Goal: Task Accomplishment & Management: Manage account settings

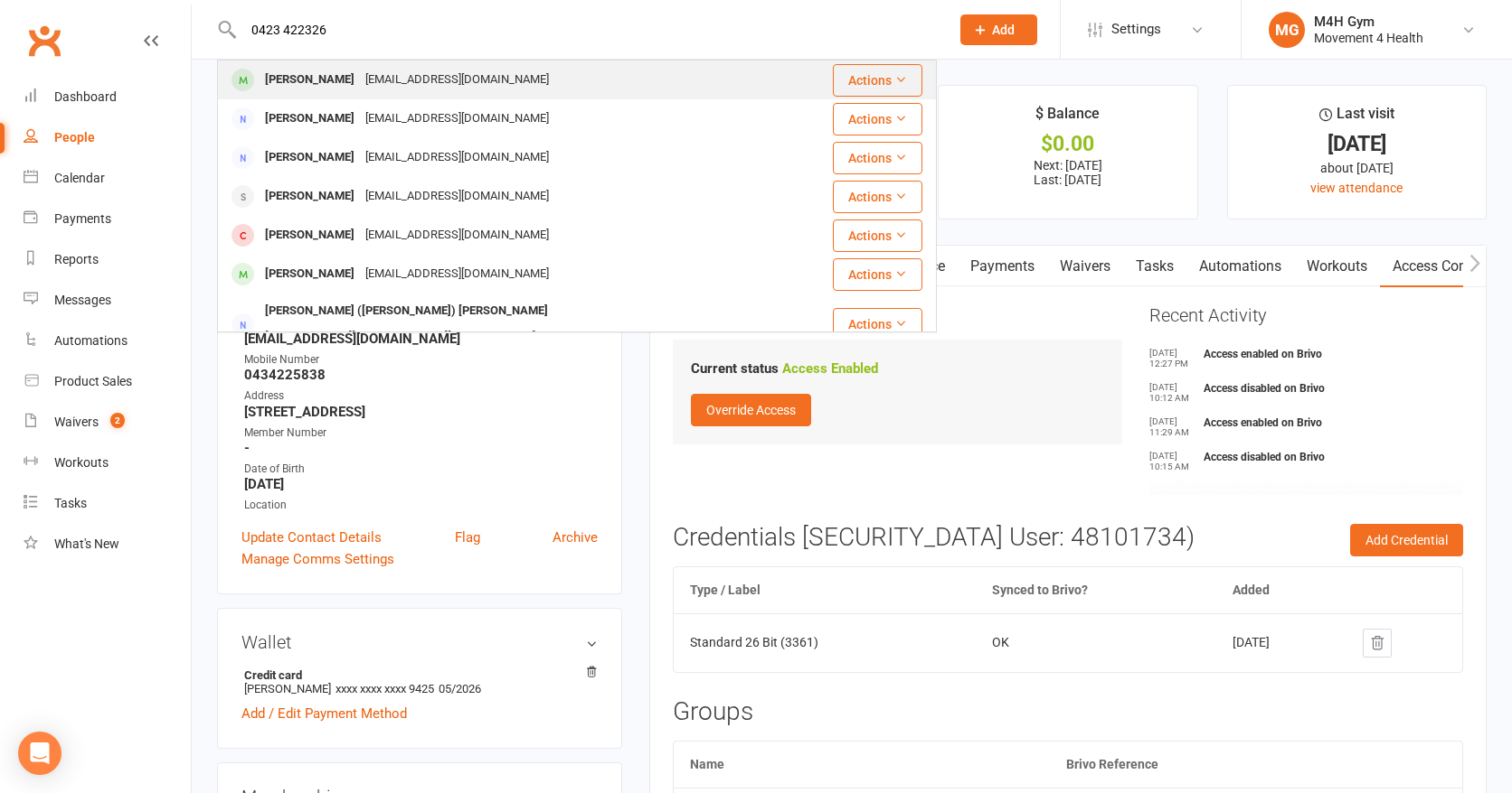
type input "0423 422326"
click at [332, 70] on div "[PERSON_NAME]" at bounding box center [309, 80] width 101 height 27
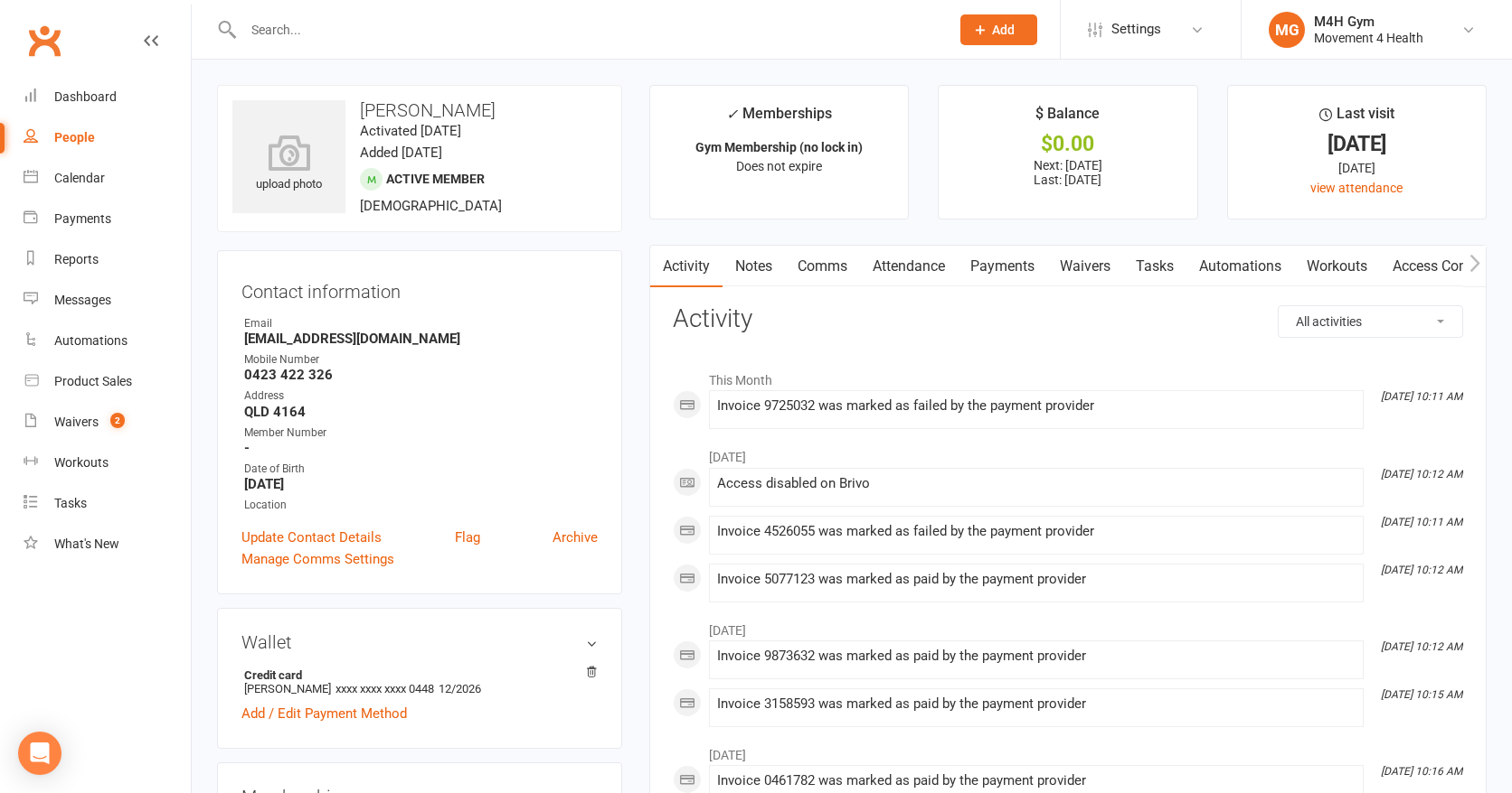
click at [994, 267] on link "Payments" at bounding box center [1001, 267] width 90 height 41
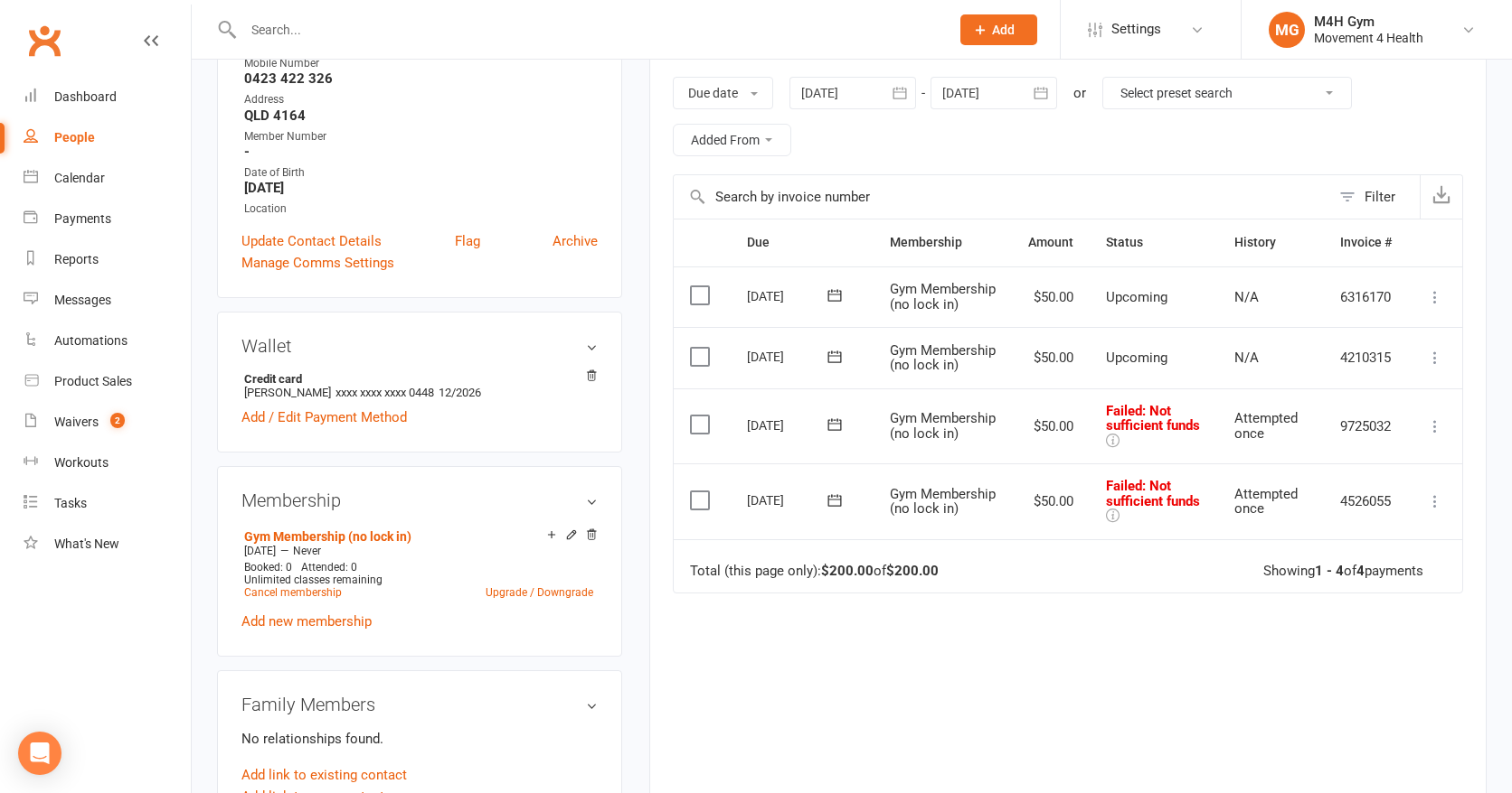
scroll to position [305, 0]
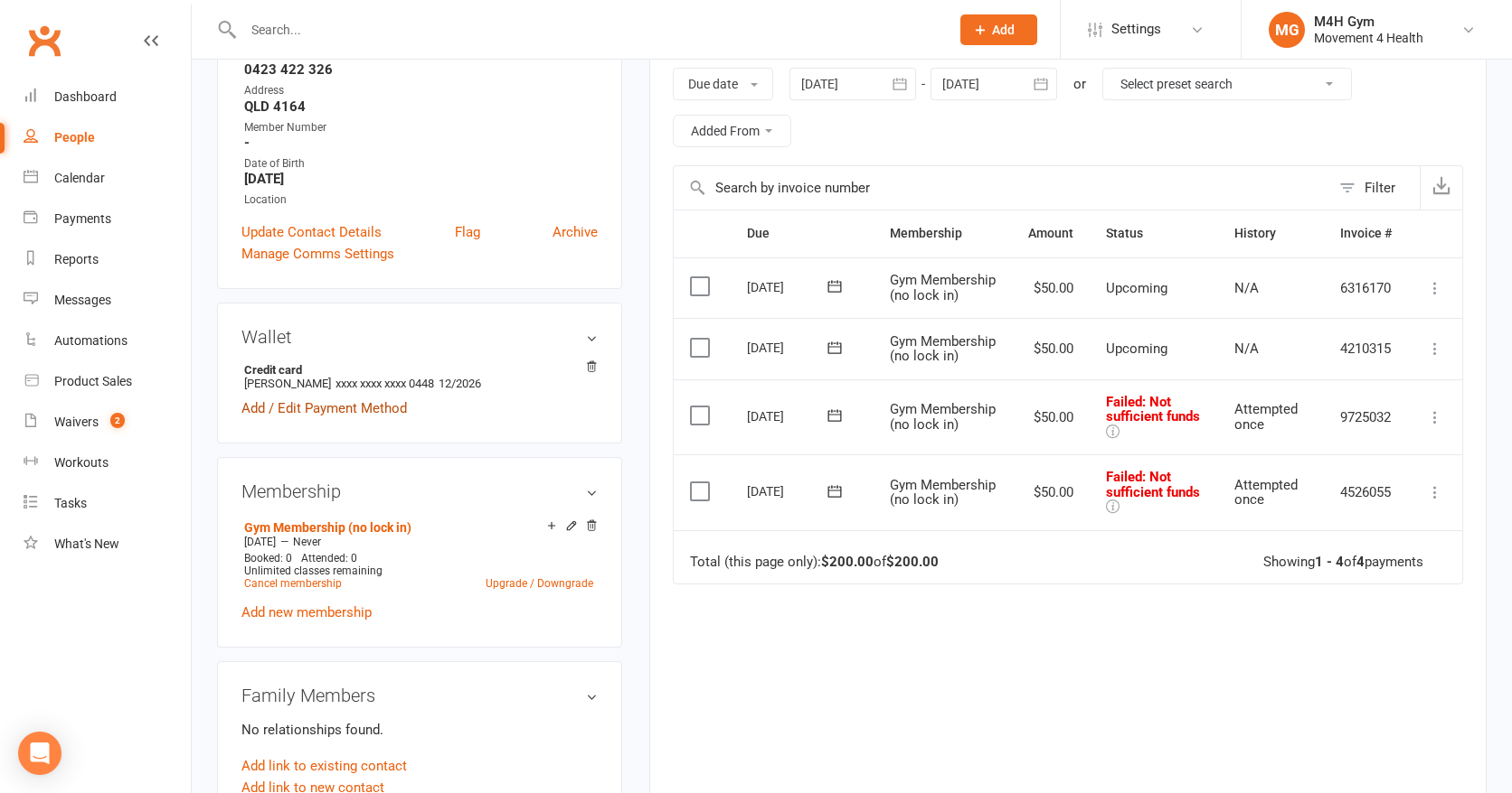
click at [317, 408] on link "Add / Edit Payment Method" at bounding box center [324, 409] width 166 height 22
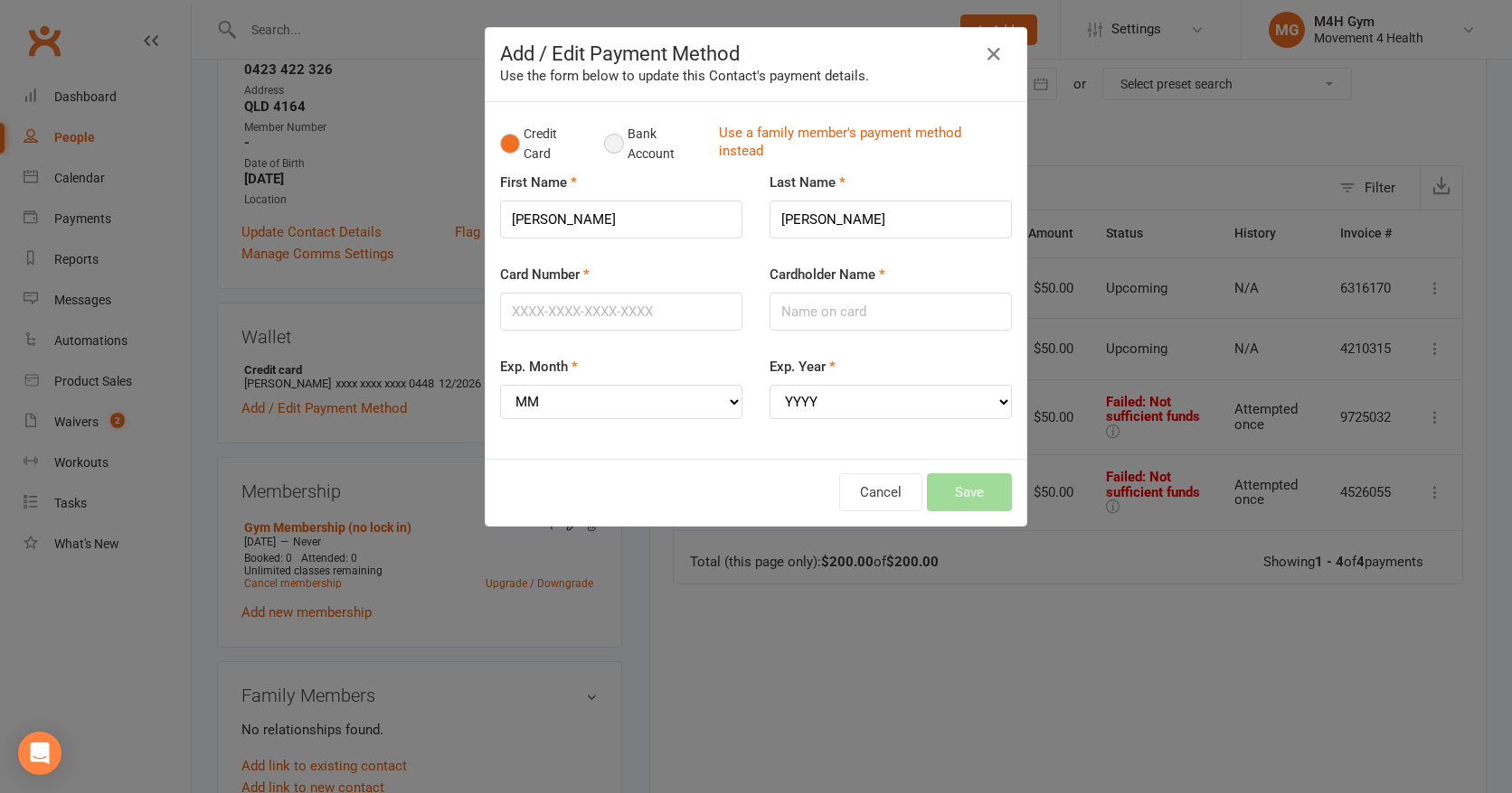
click at [618, 156] on button "Bank Account" at bounding box center [654, 144] width 101 height 55
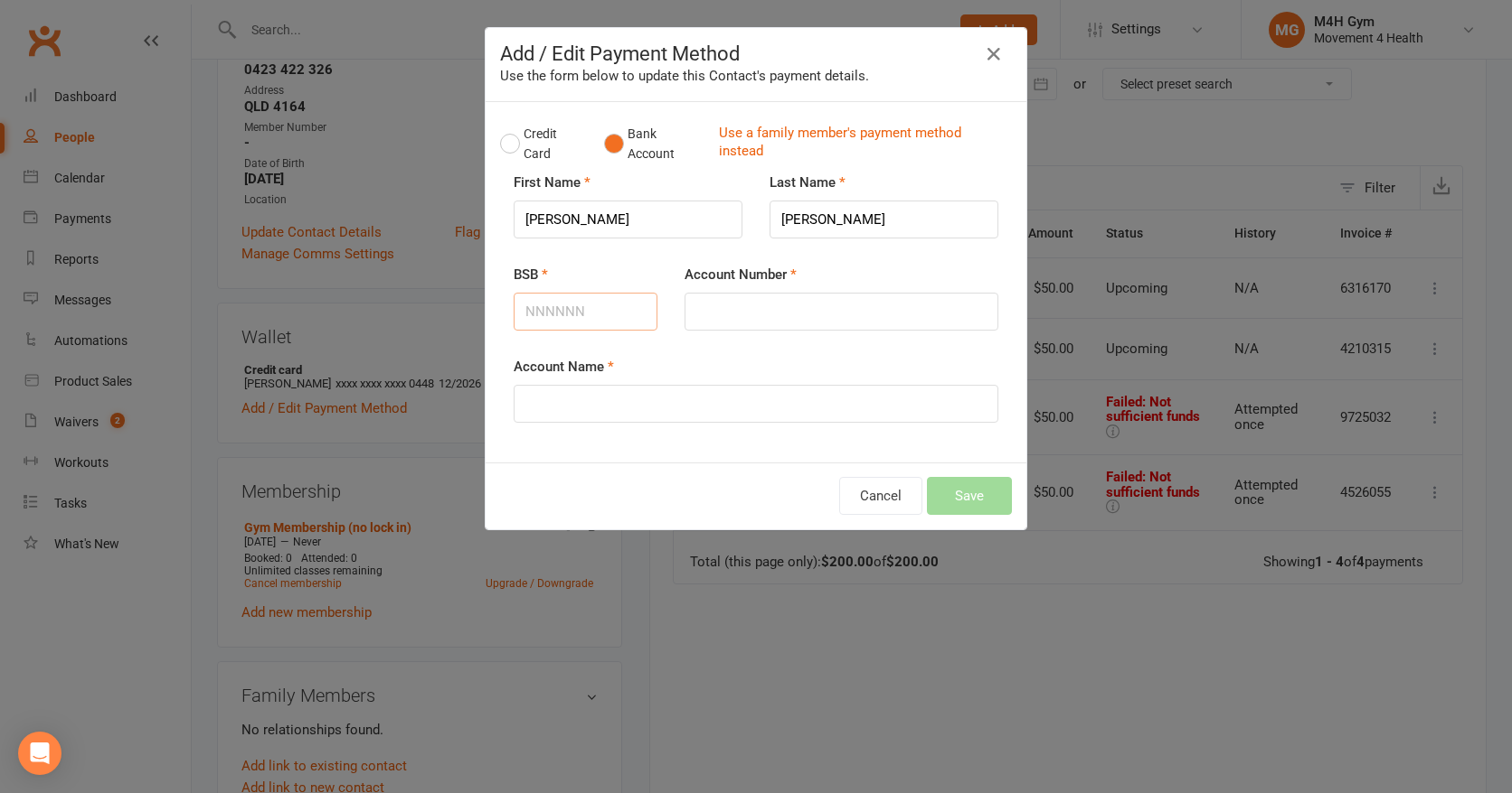
click at [584, 311] on input "BSB" at bounding box center [585, 311] width 144 height 38
type input "732111"
click at [741, 314] on input "Account Number" at bounding box center [841, 311] width 313 height 38
type input "564742"
click at [636, 402] on input "Account Name" at bounding box center [756, 404] width 485 height 38
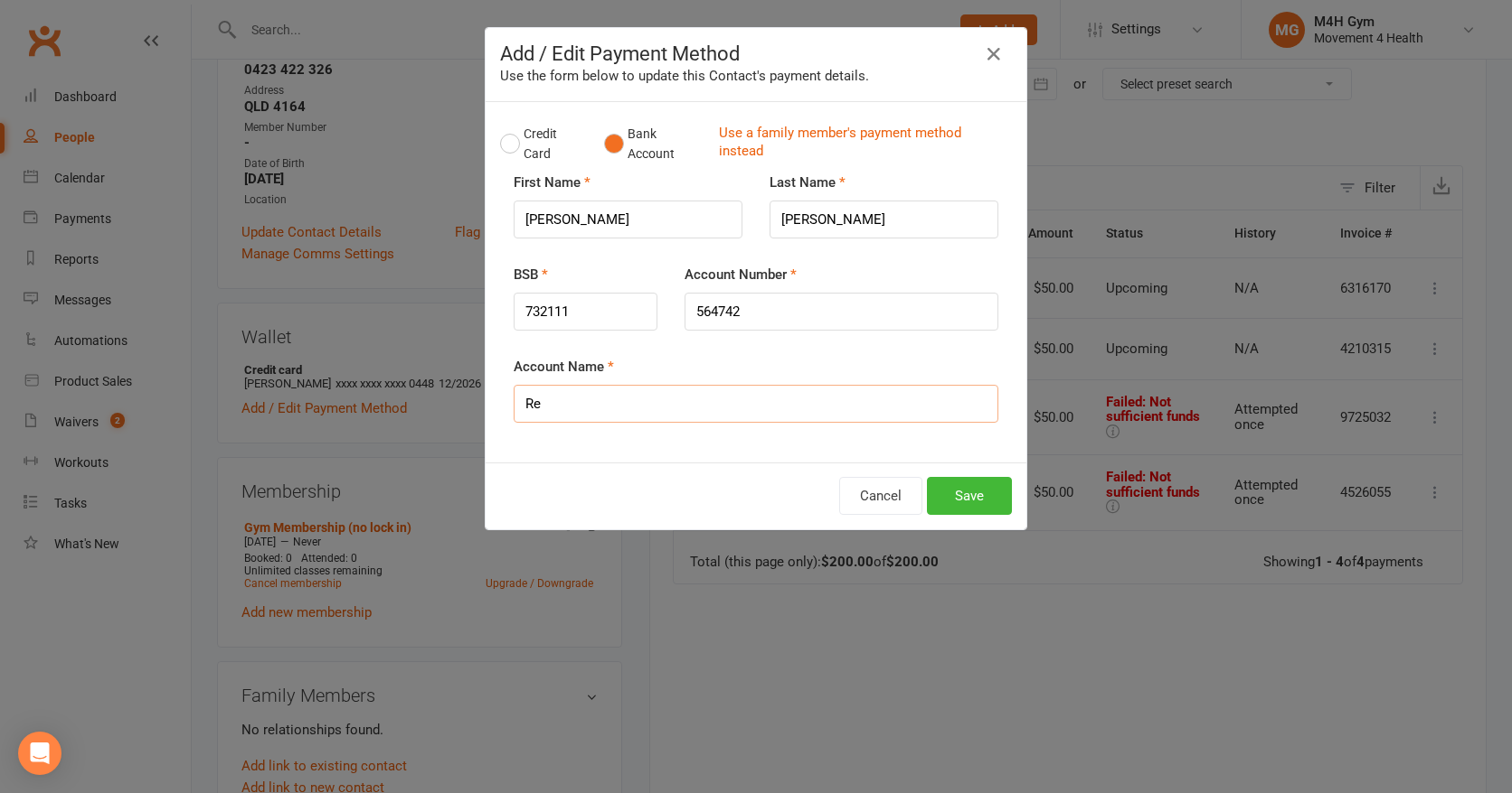
type input "R"
type input "Robert Richie"
click at [974, 491] on button "Save" at bounding box center [969, 496] width 85 height 38
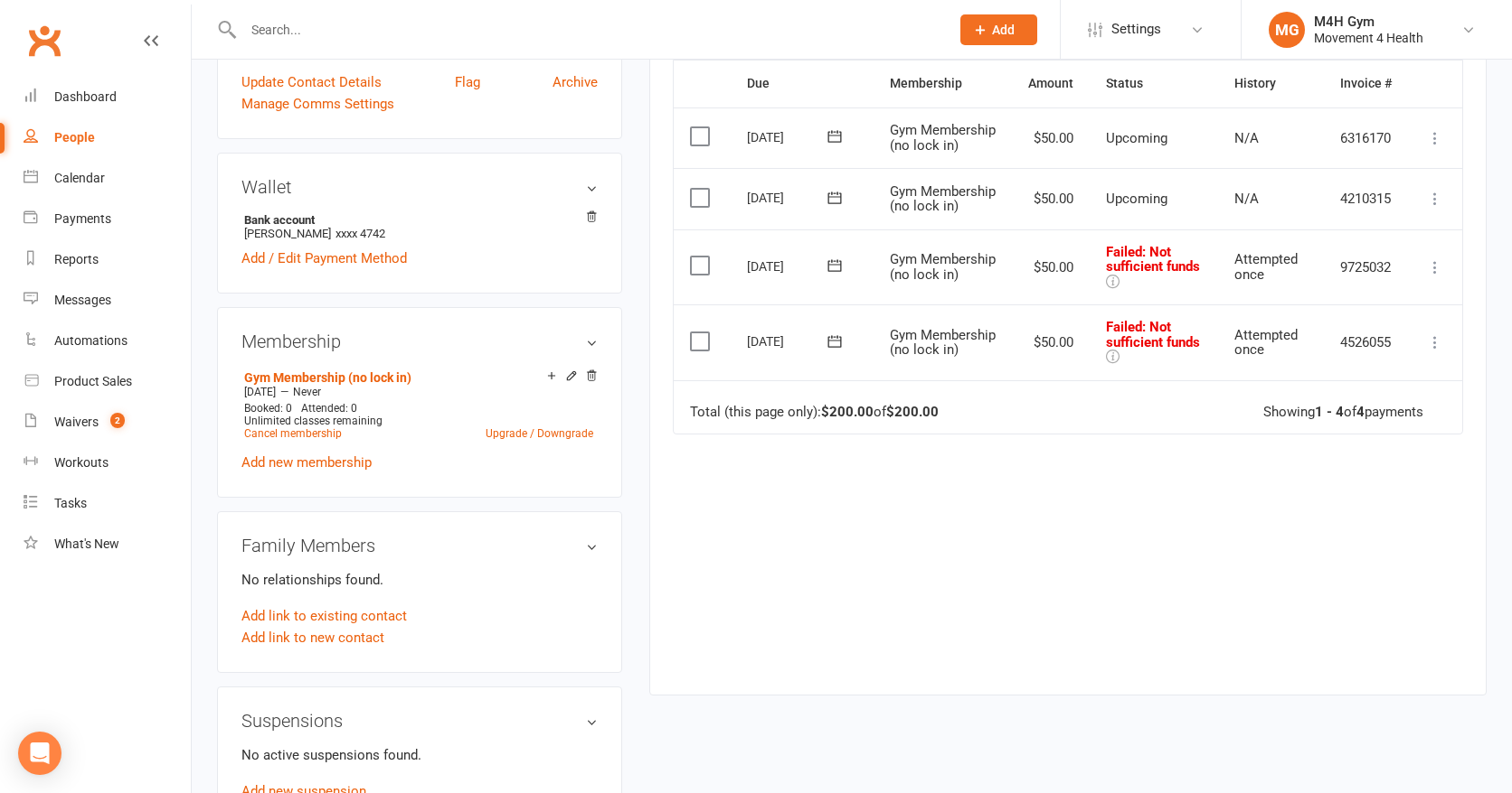
scroll to position [0, 0]
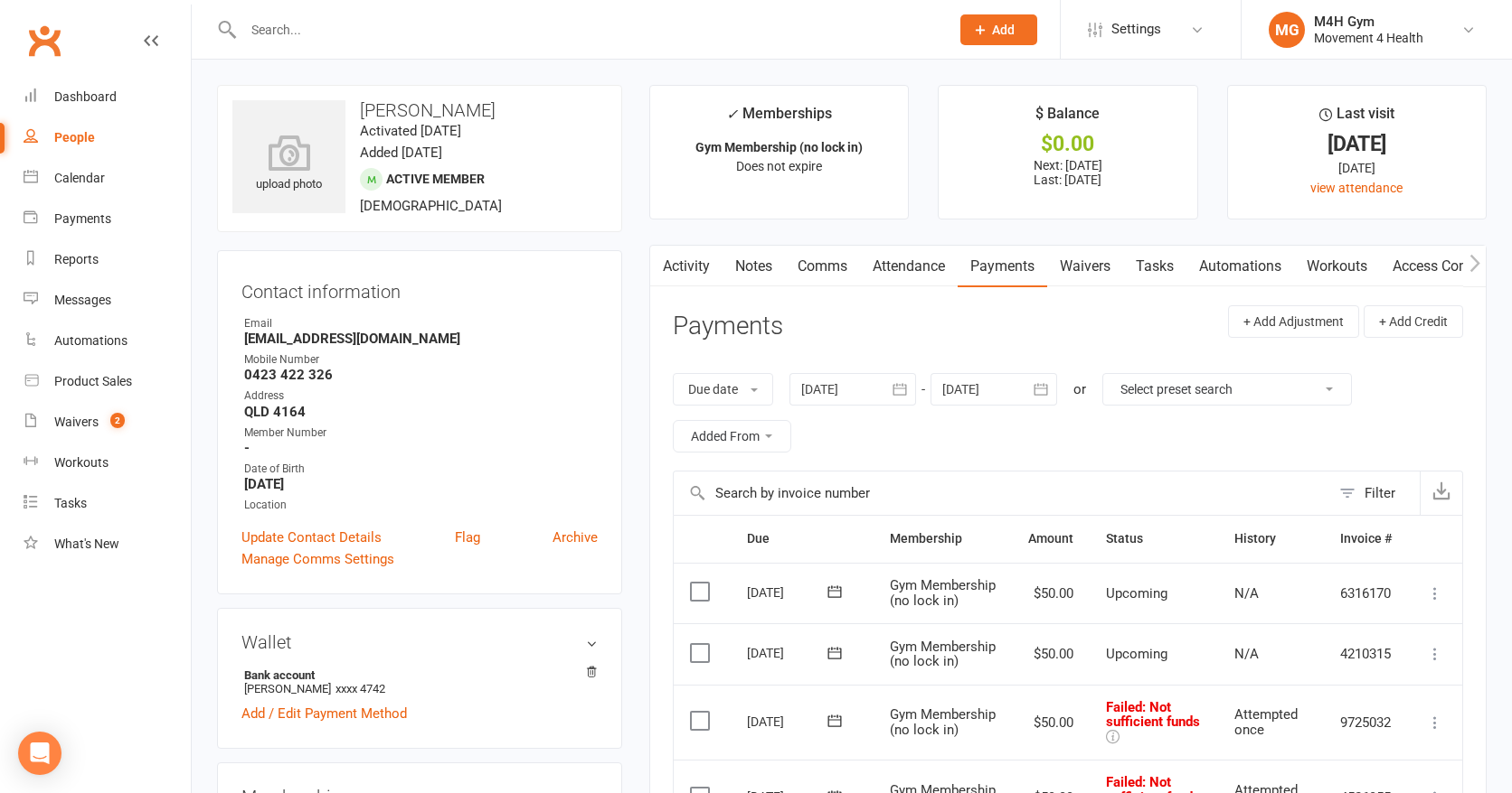
click at [839, 395] on div at bounding box center [853, 389] width 126 height 33
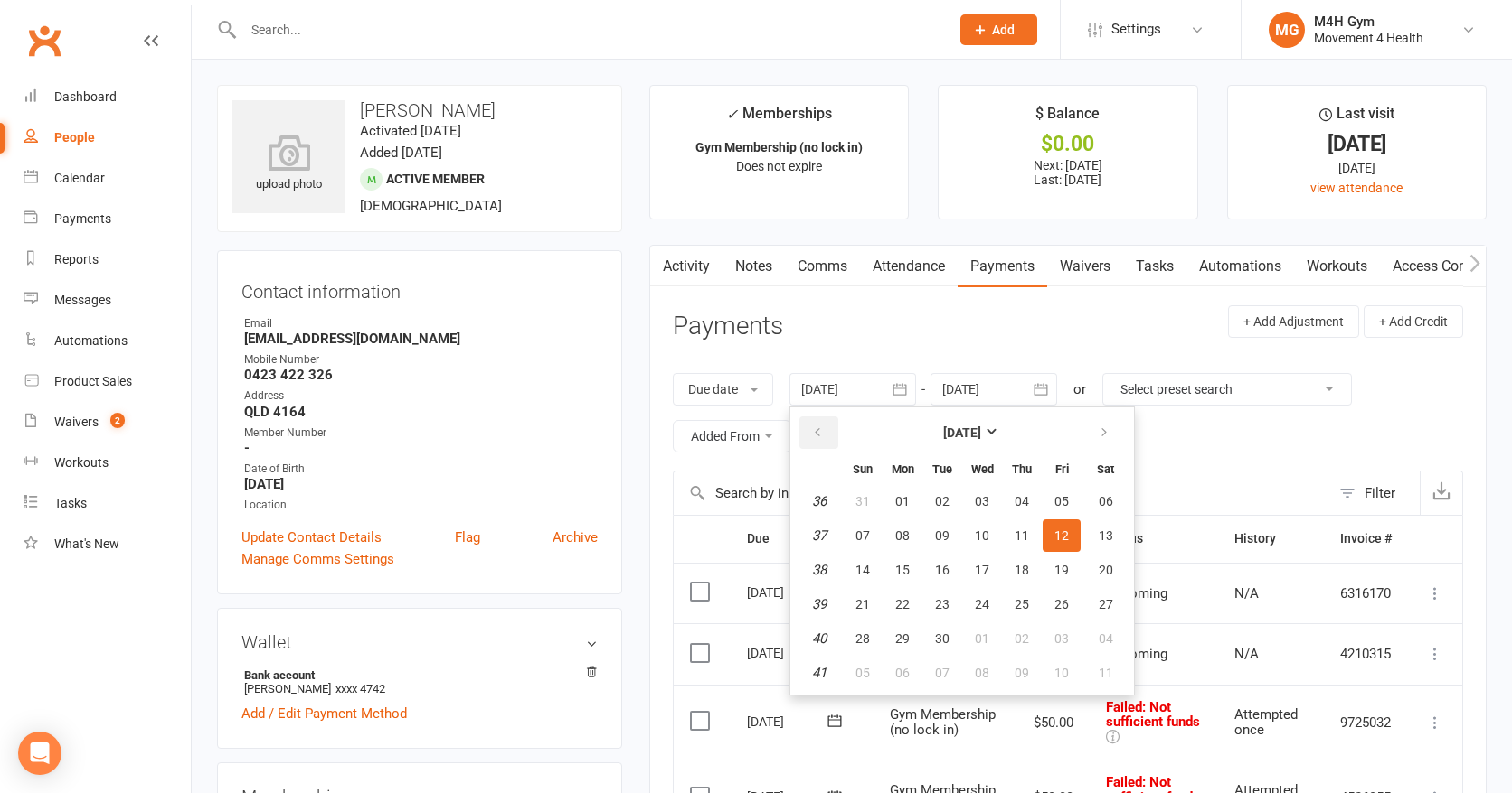
click at [821, 421] on button "button" at bounding box center [818, 432] width 38 height 33
click at [979, 500] on span "02" at bounding box center [982, 501] width 15 height 15
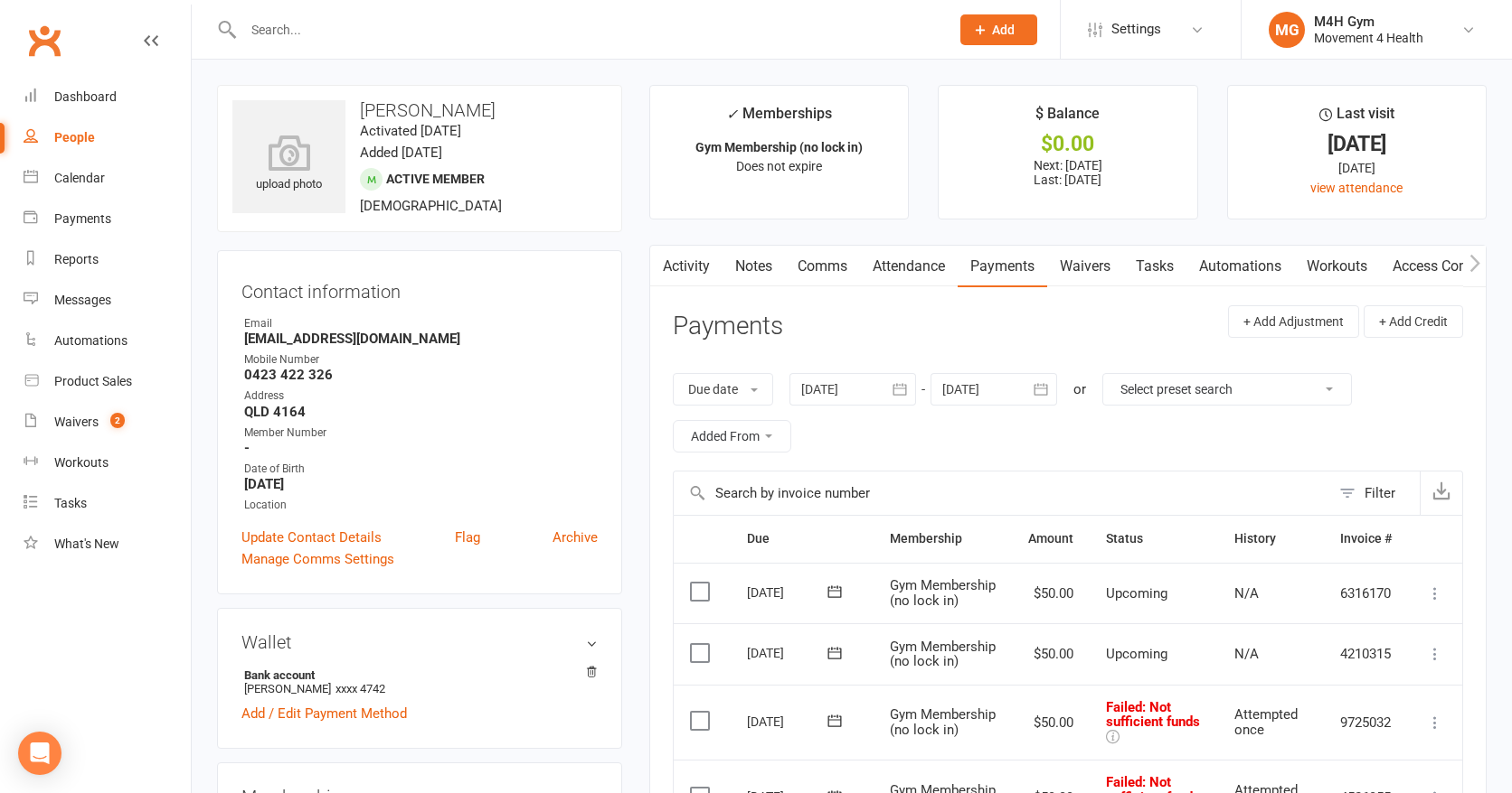
drag, startPoint x: 358, startPoint y: 107, endPoint x: 490, endPoint y: 109, distance: 132.0
click at [490, 109] on h3 "Rebecca Ritchie" at bounding box center [420, 110] width 375 height 20
copy h3 "Rebecca Ritchie"
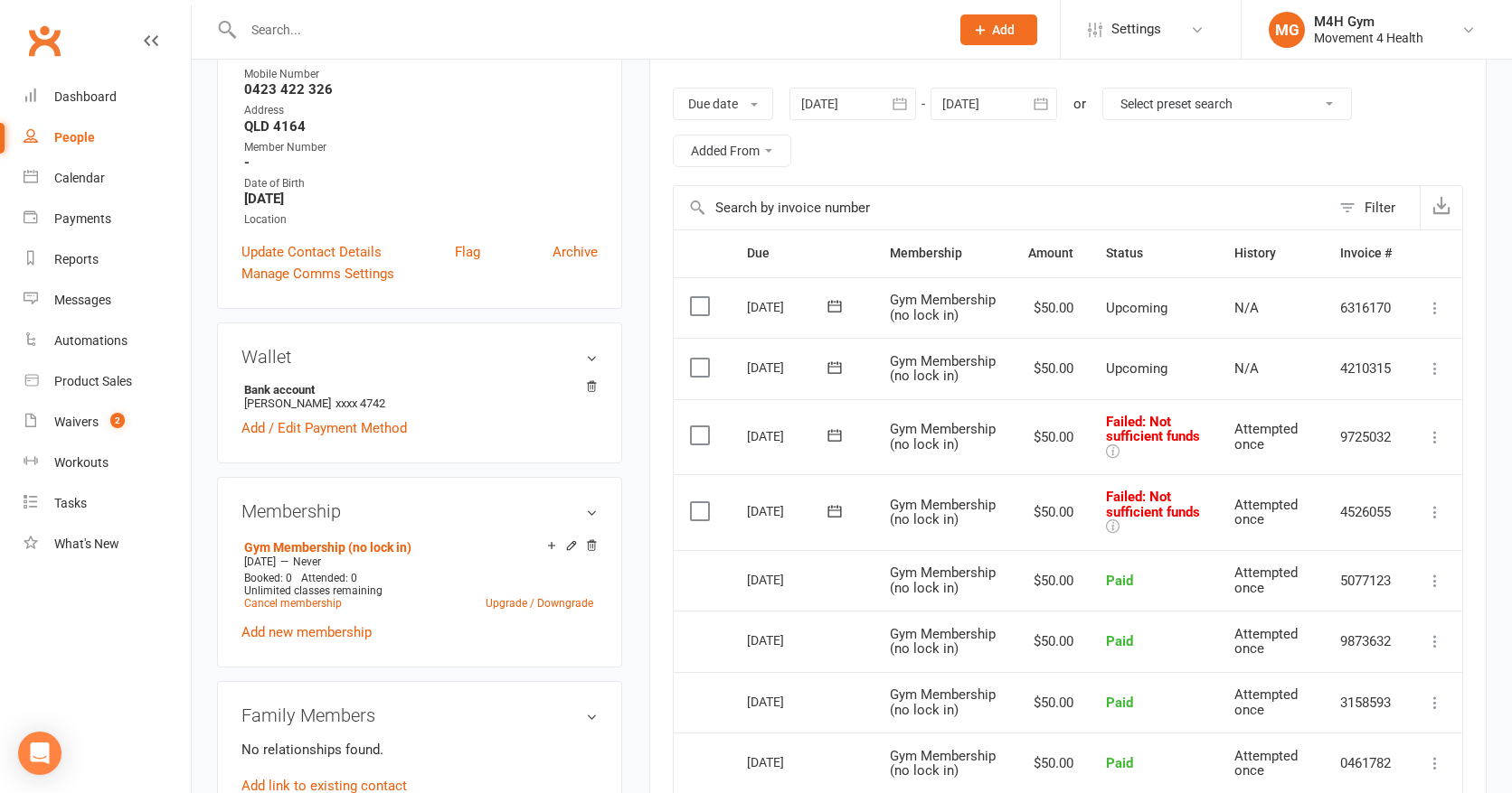
scroll to position [231, 0]
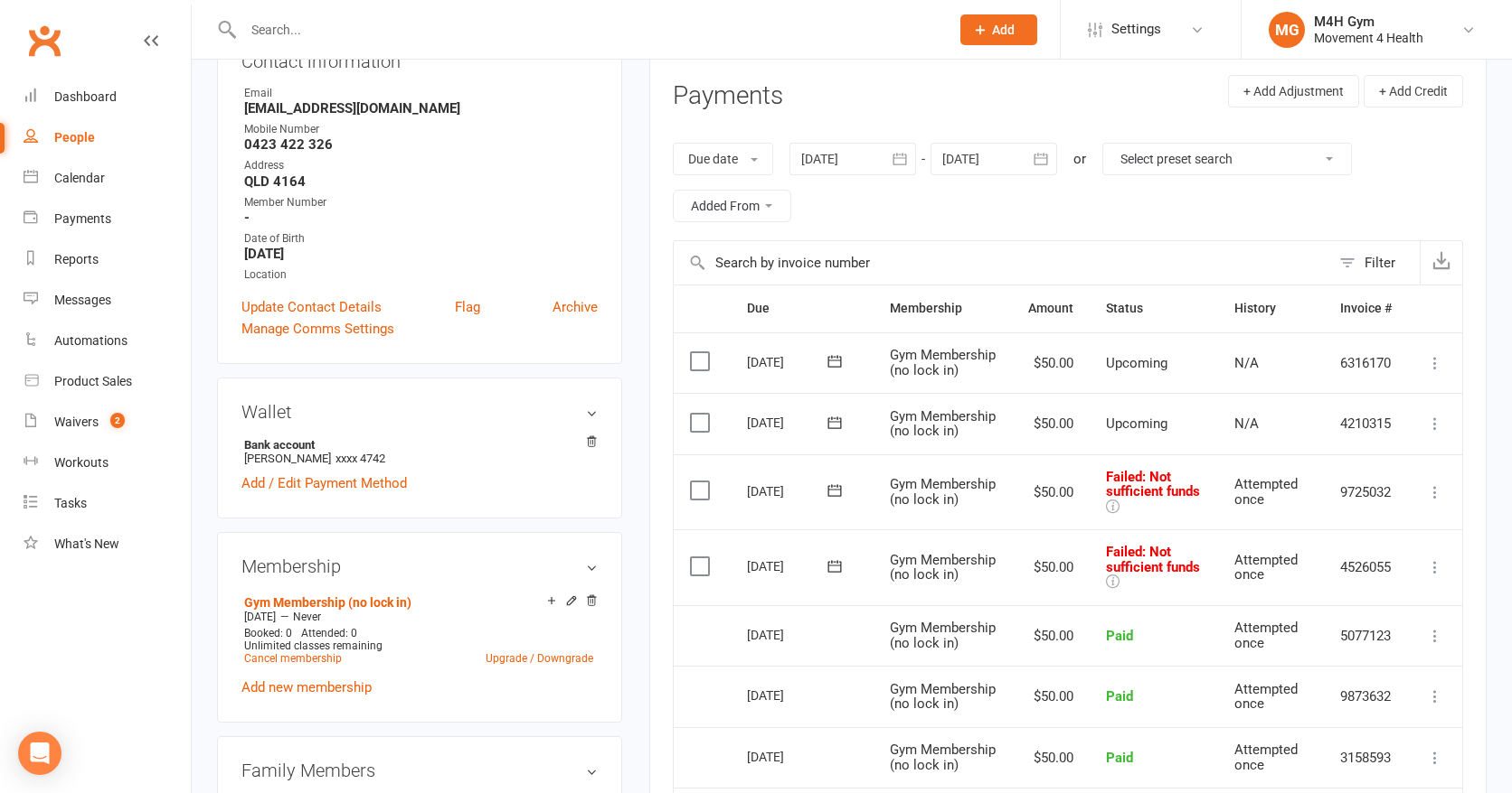
click at [845, 162] on div at bounding box center [853, 159] width 126 height 33
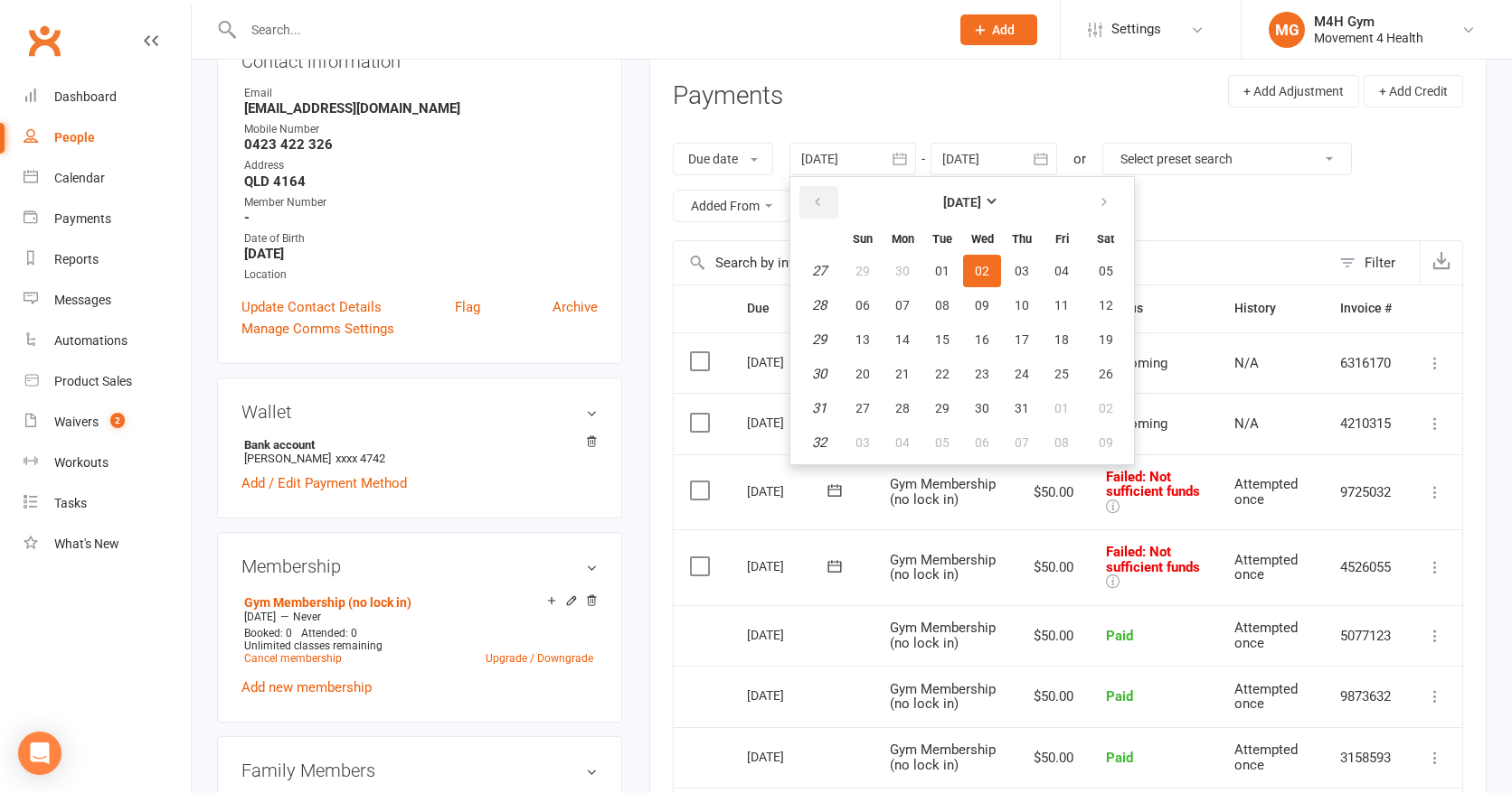
click at [814, 191] on button "button" at bounding box center [818, 202] width 38 height 33
click at [944, 269] on span "01" at bounding box center [942, 271] width 15 height 15
type input "01 Apr 2025"
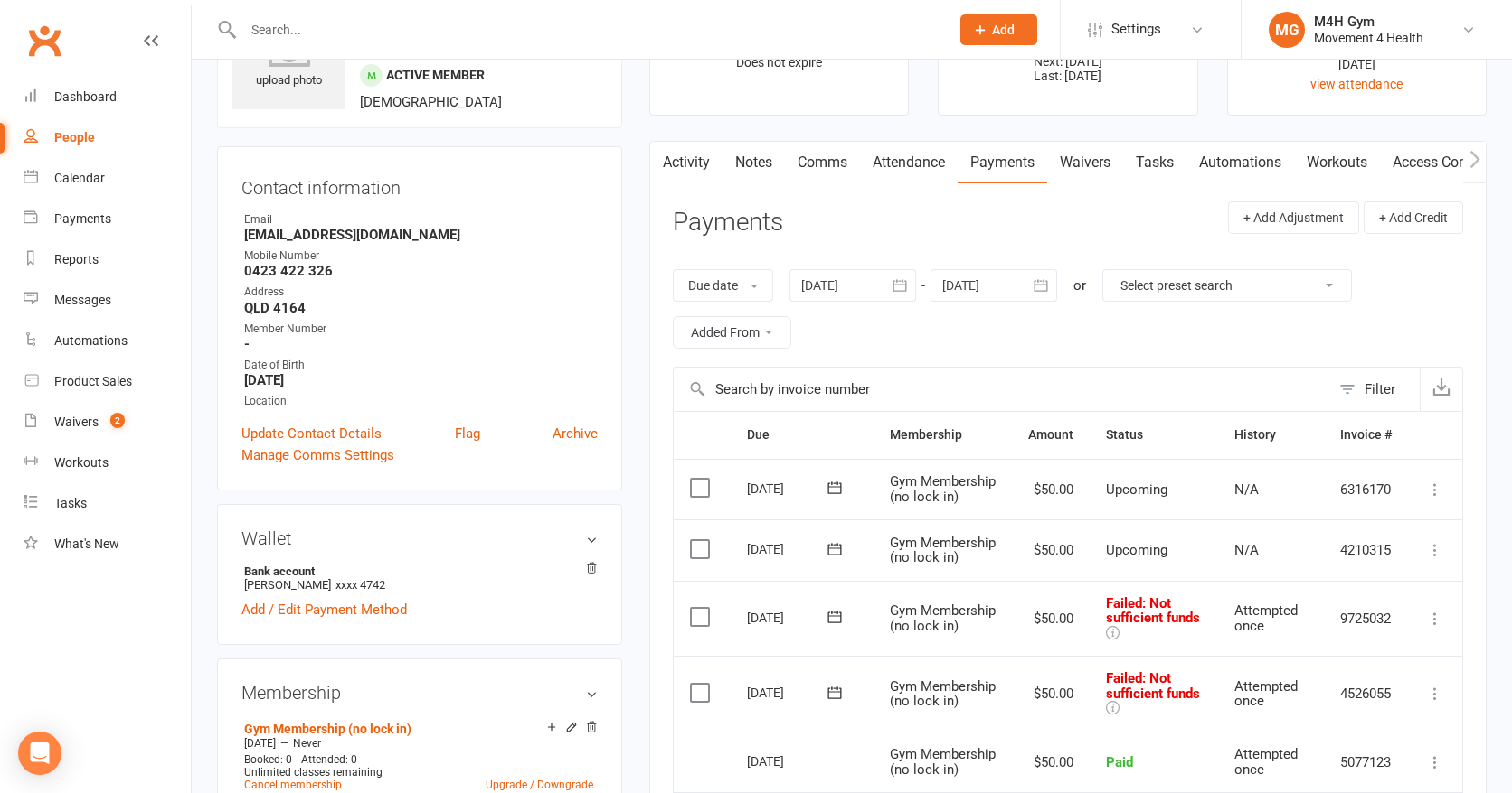
scroll to position [0, 0]
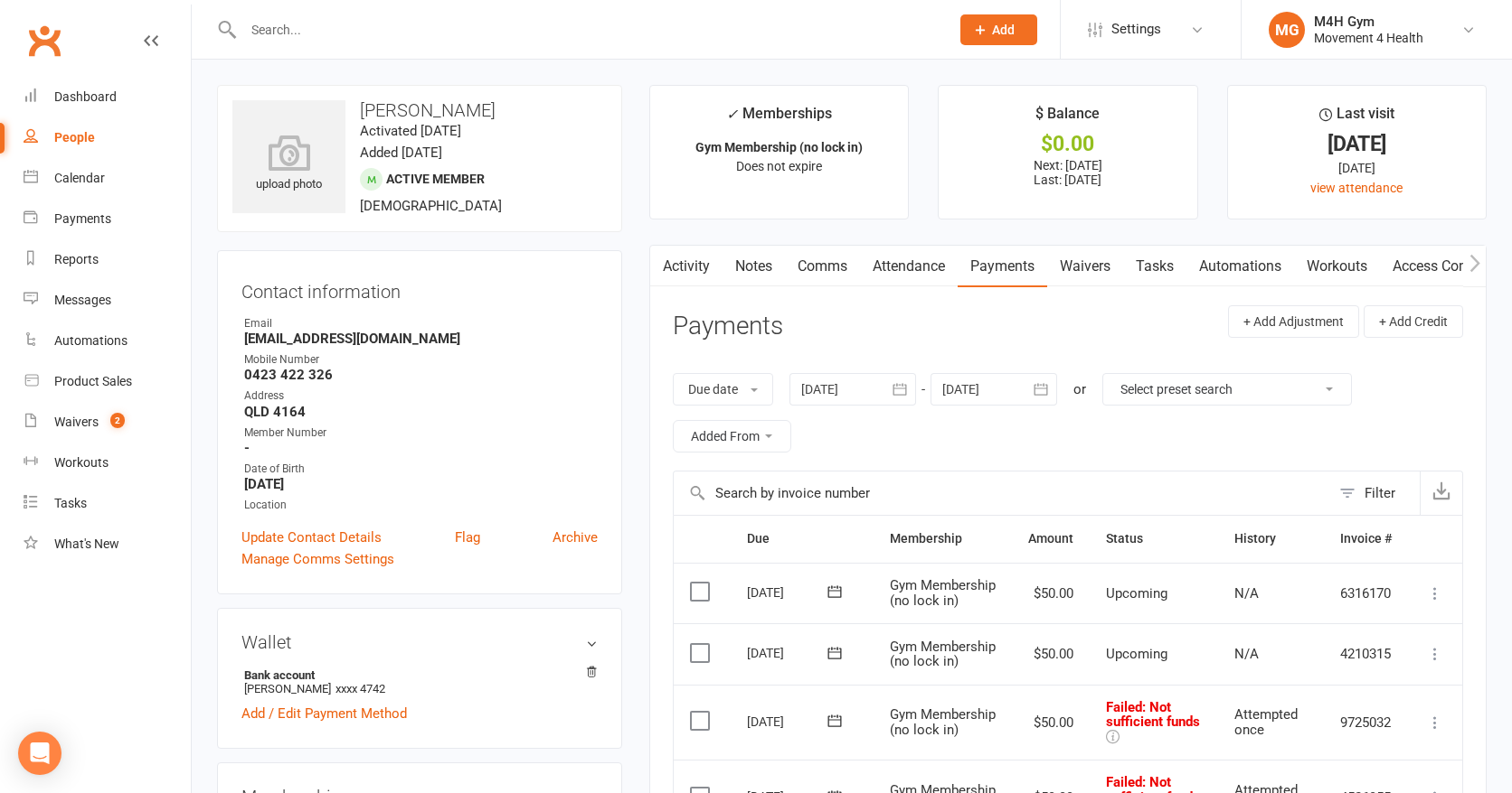
click at [367, 32] on input "text" at bounding box center [586, 30] width 699 height 26
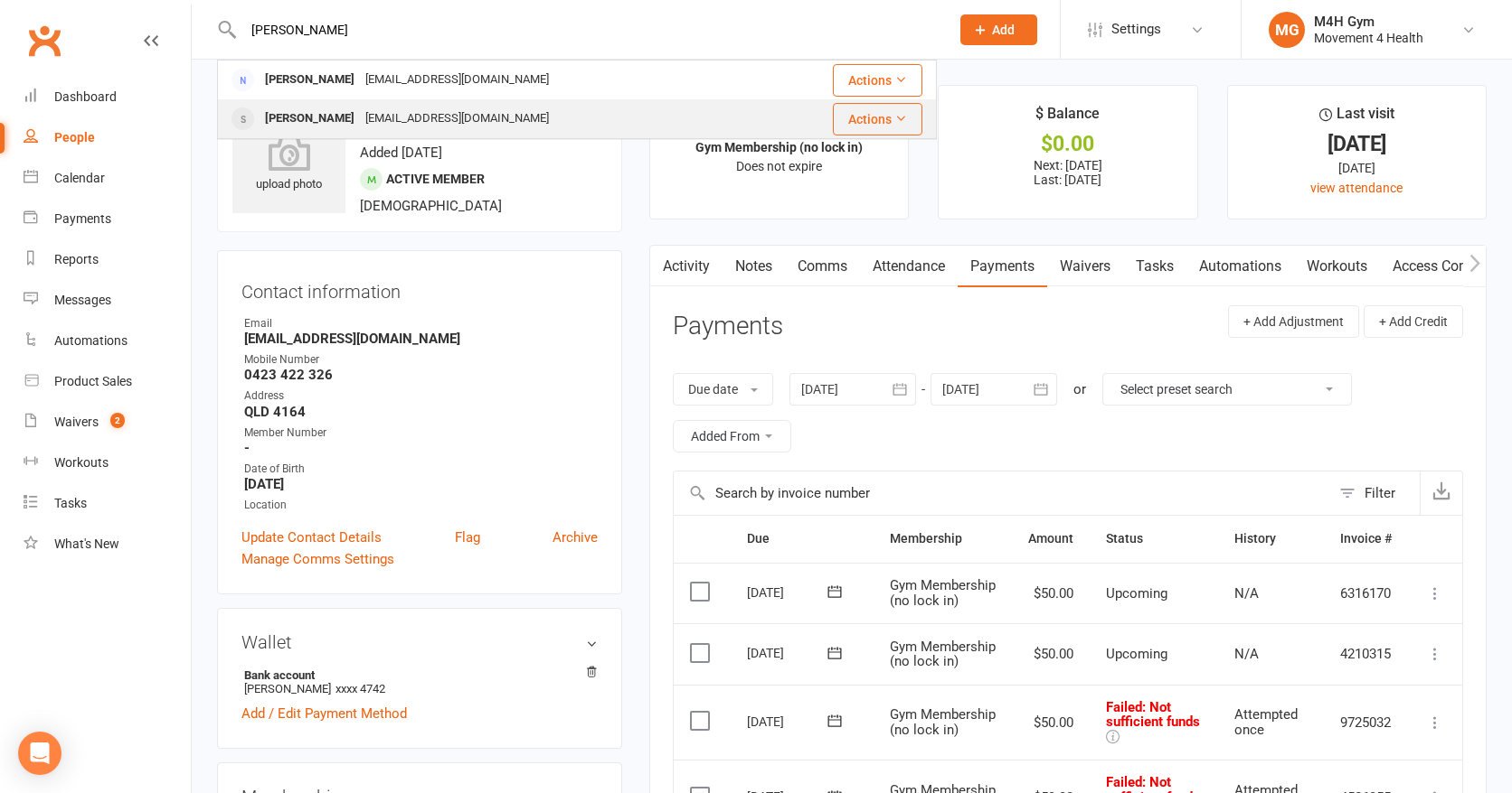
type input "iain"
click at [360, 122] on div "theatricks31@gmail.com" at bounding box center [456, 118] width 194 height 27
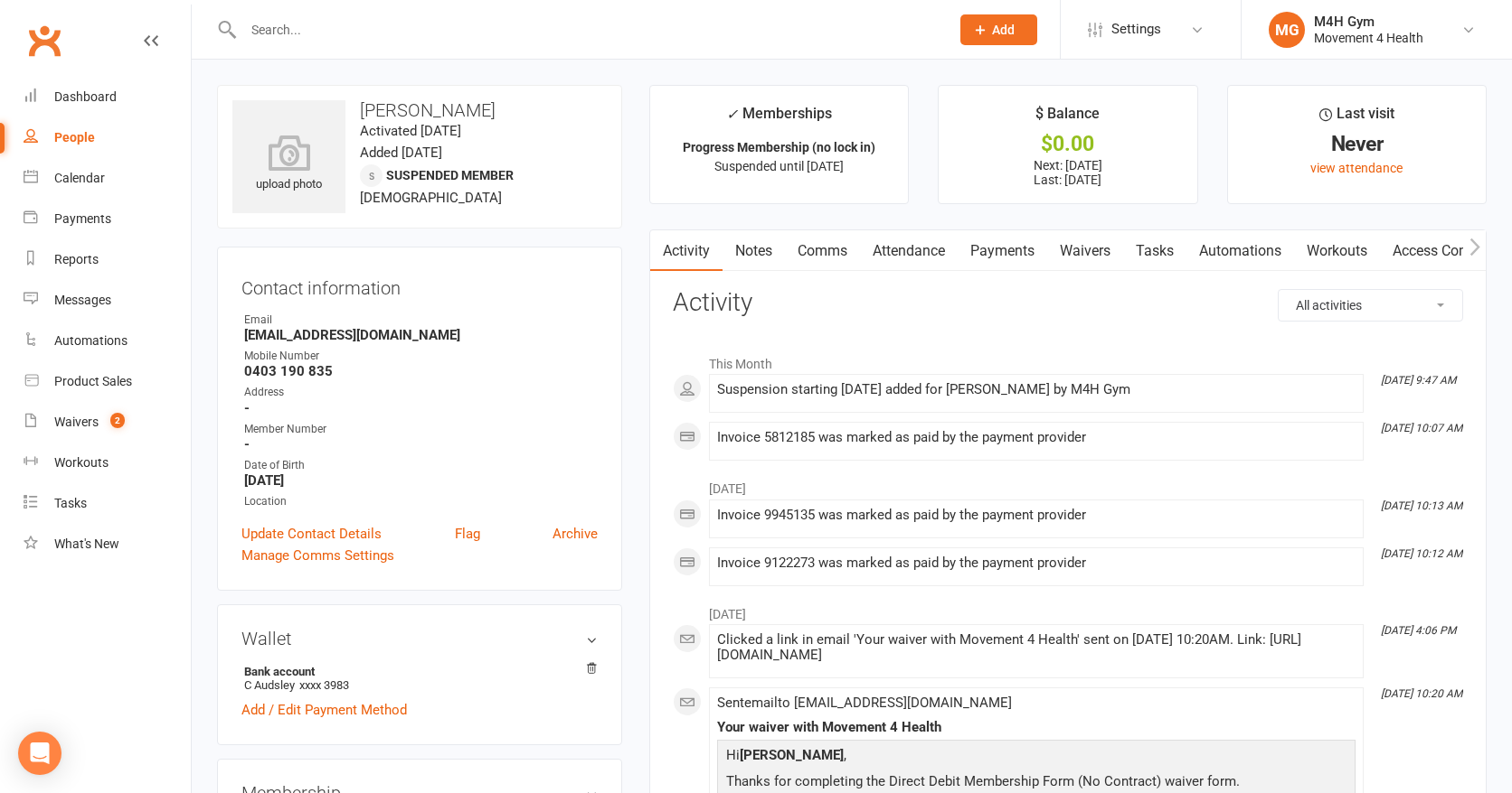
click at [329, 31] on input "text" at bounding box center [586, 30] width 699 height 26
type input "h"
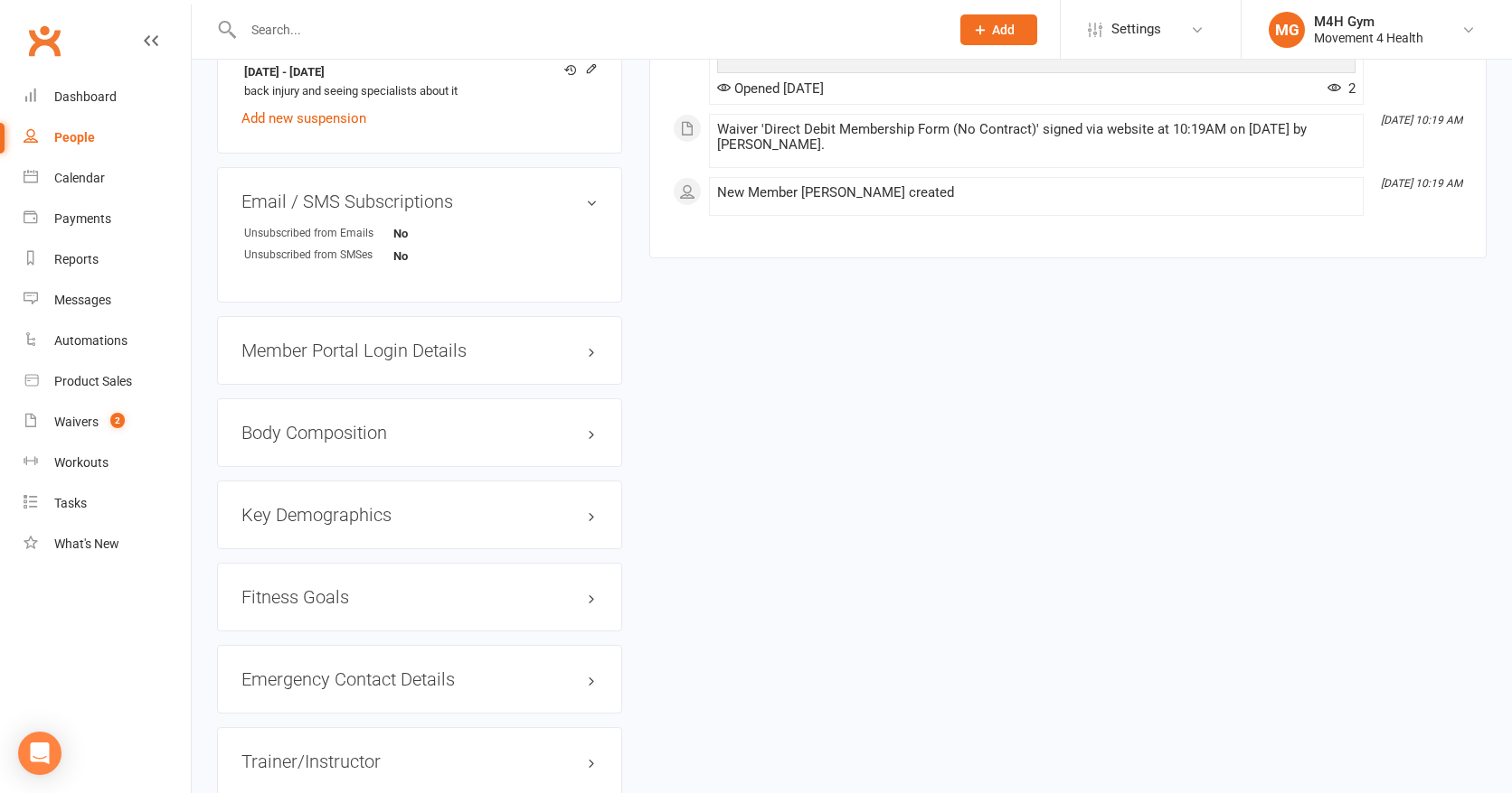
scroll to position [1208, 0]
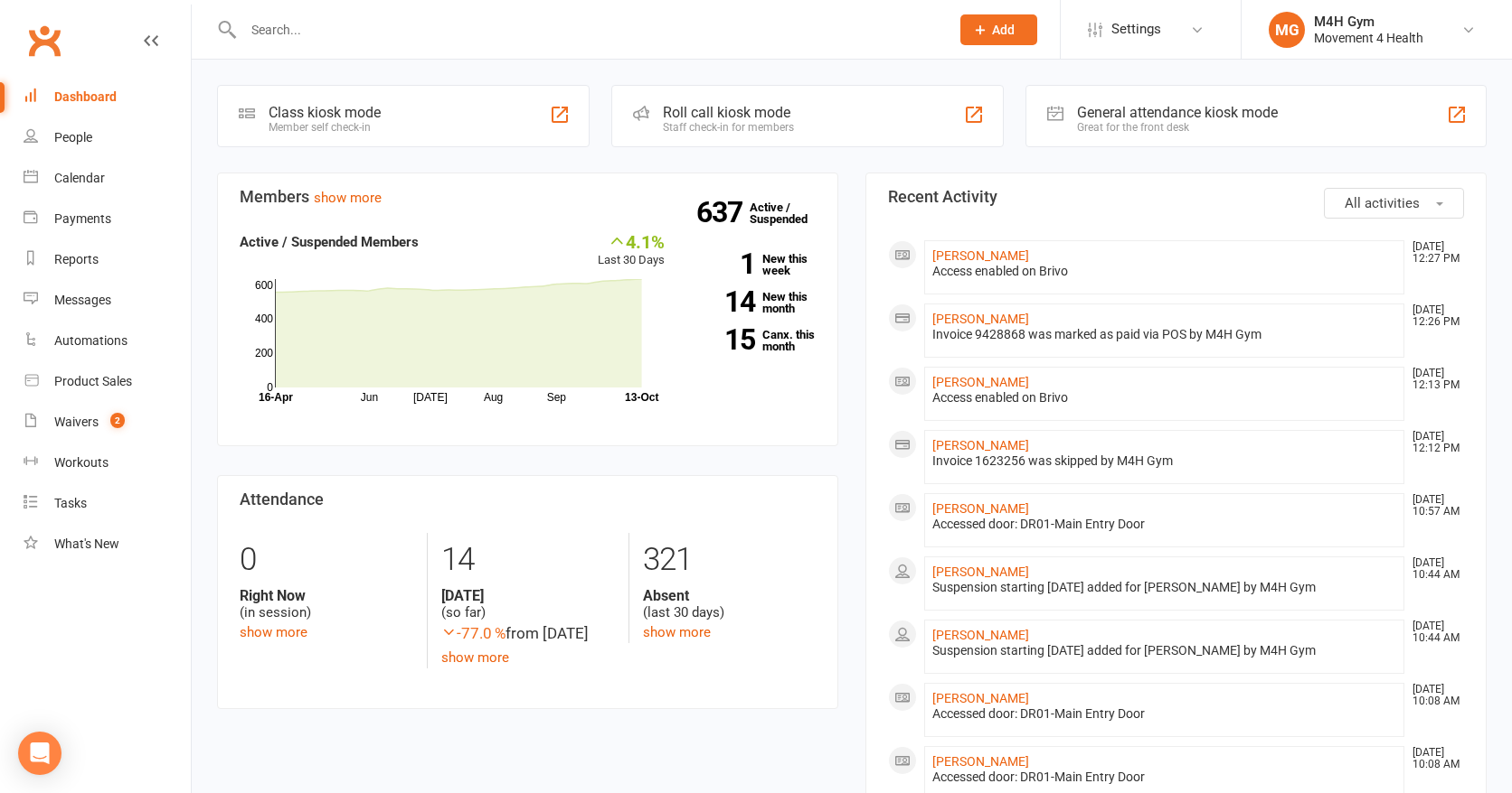
click at [317, 29] on input "text" at bounding box center [586, 30] width 699 height 26
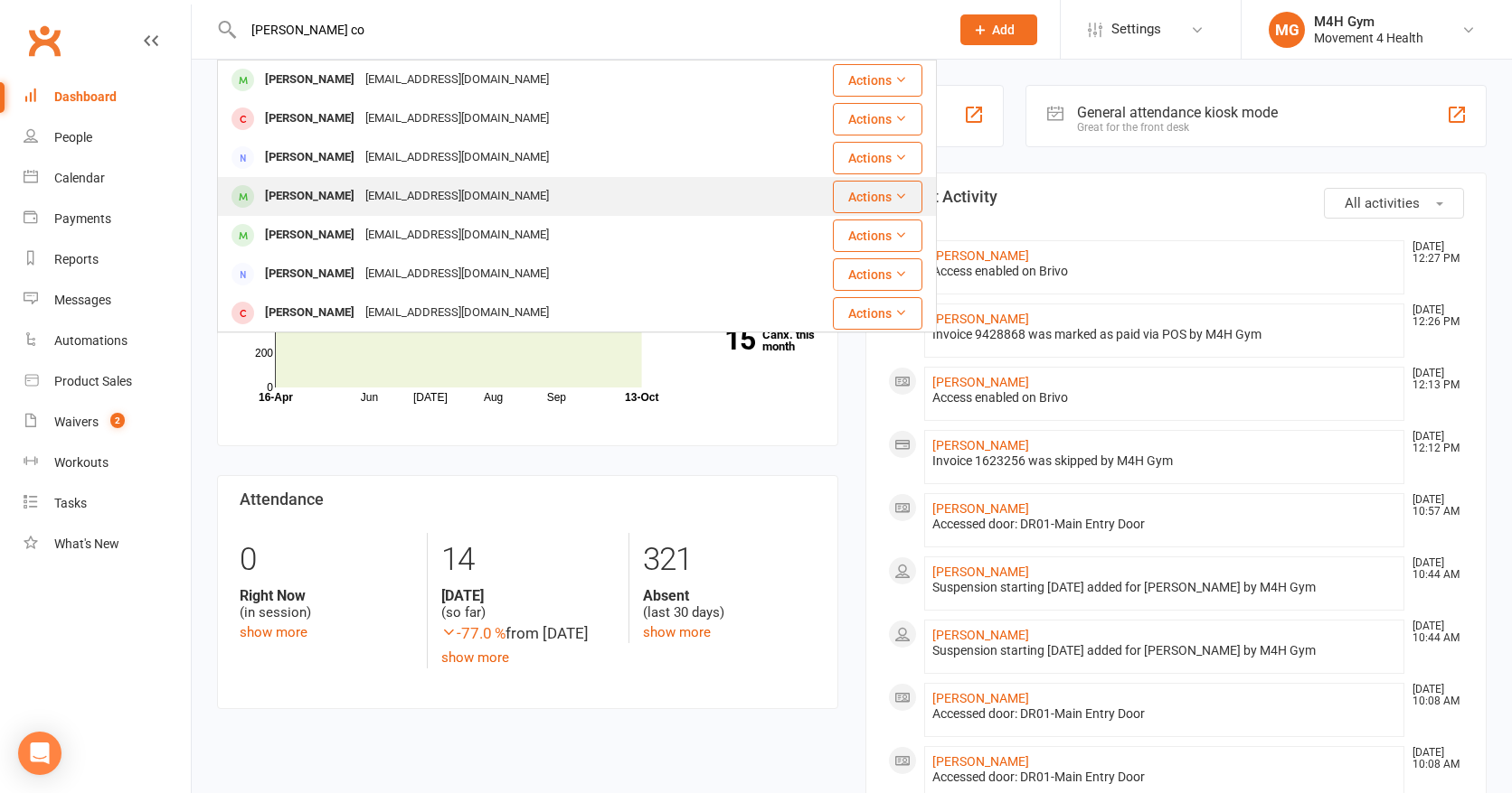
type input "[PERSON_NAME] co"
click at [362, 184] on div "[EMAIL_ADDRESS][DOMAIN_NAME]" at bounding box center [456, 196] width 194 height 27
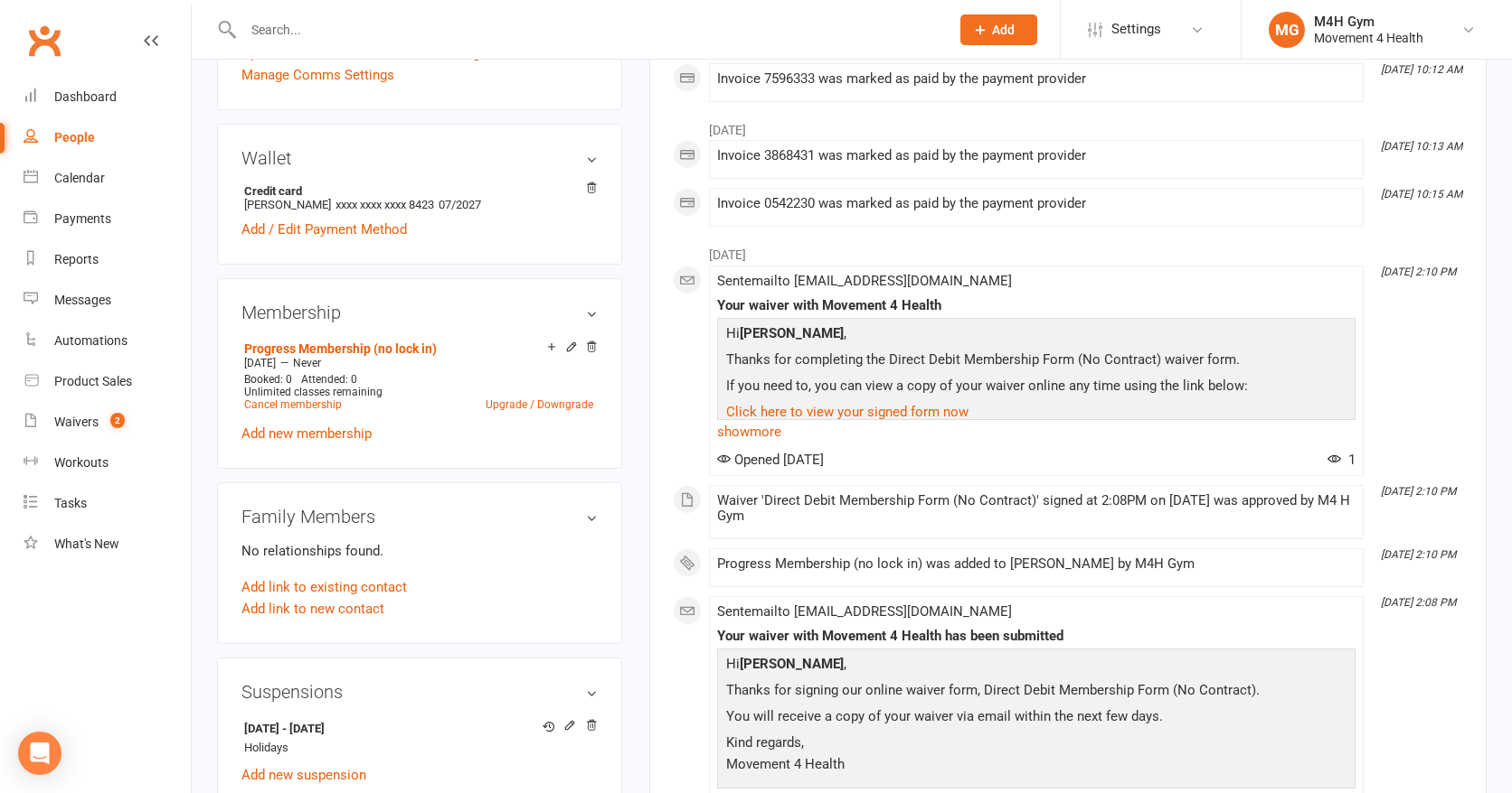
scroll to position [504, 0]
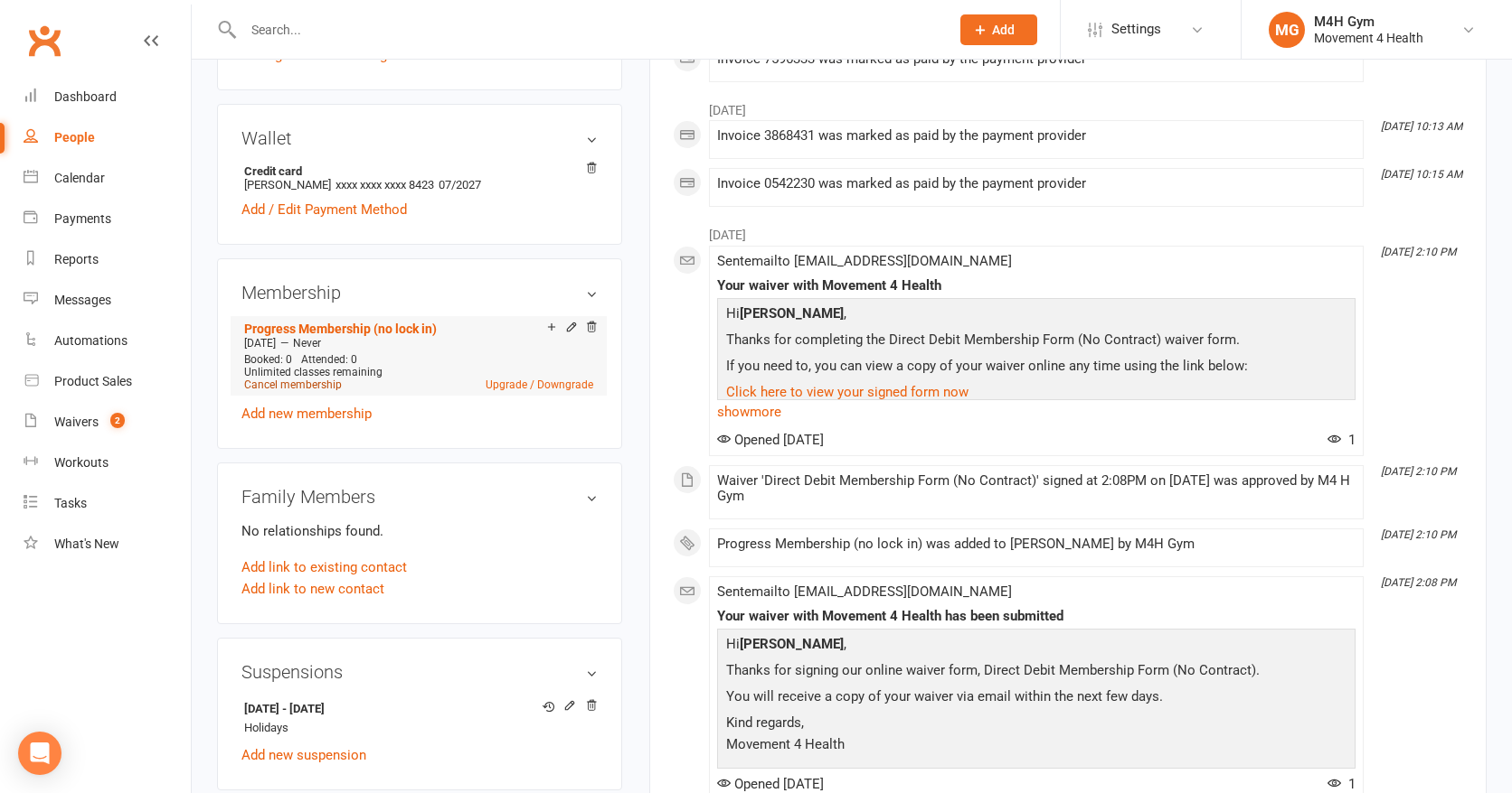
click at [320, 379] on link "Cancel membership" at bounding box center [293, 384] width 98 height 13
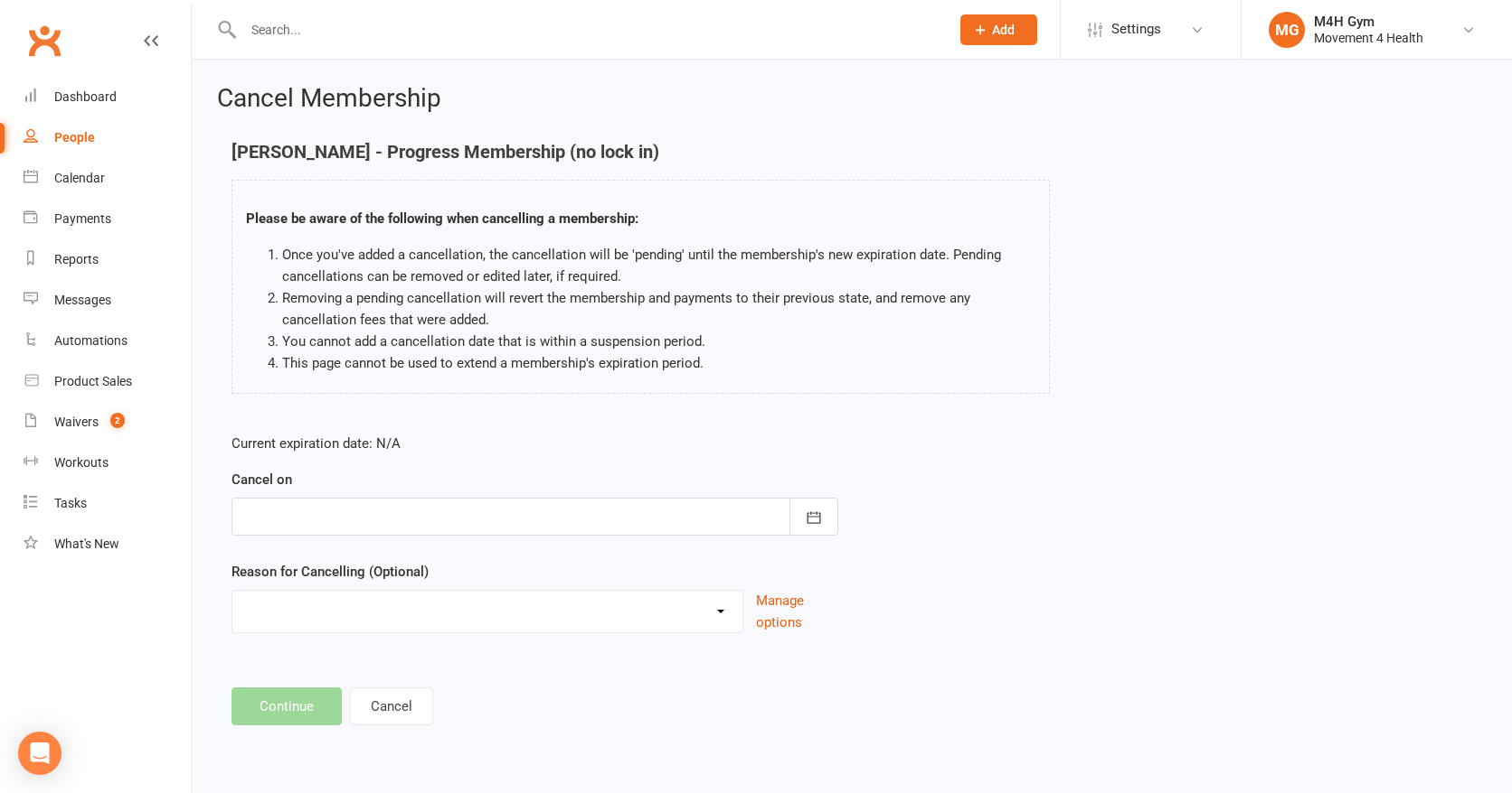
click at [384, 499] on div at bounding box center [535, 516] width 607 height 38
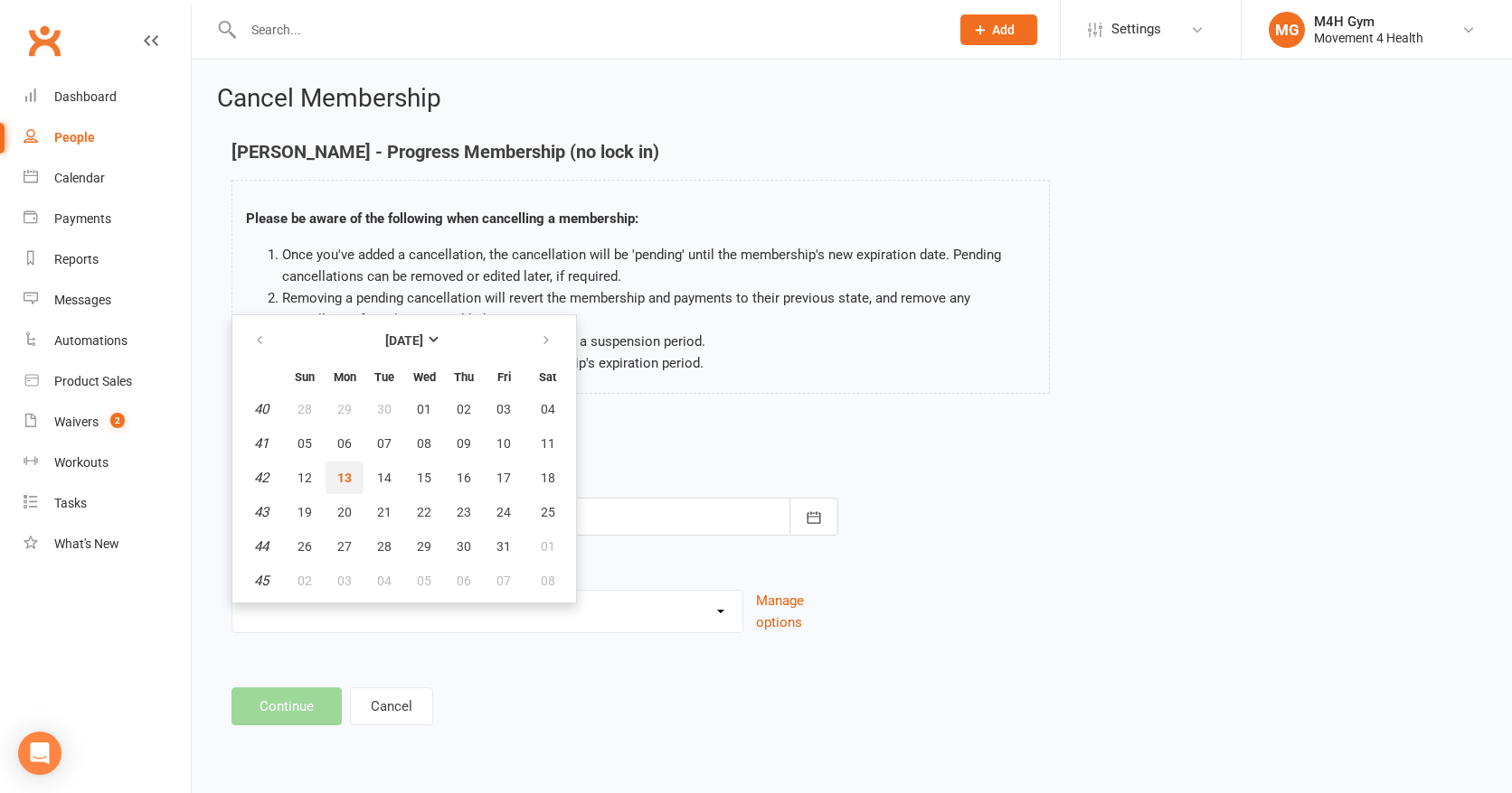
click at [333, 481] on button "13" at bounding box center [344, 478] width 38 height 33
type input "[DATE]"
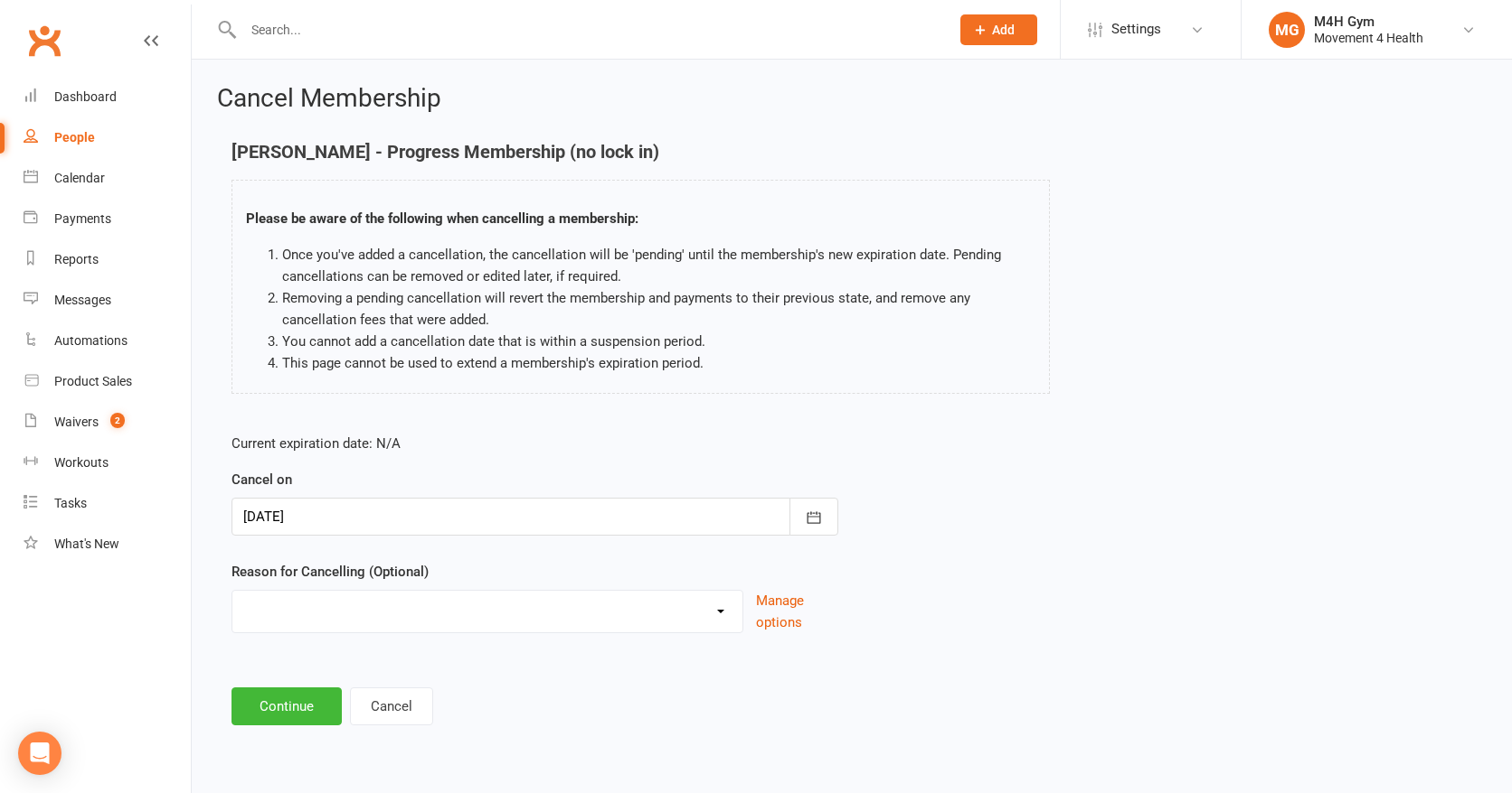
click at [328, 588] on div "Reason for Cancelling (Optional) Holiday Injury Other reason Manage options" at bounding box center [535, 597] width 607 height 72
click at [321, 607] on select "Holiday Injury Other reason" at bounding box center [487, 609] width 510 height 36
select select "2"
click at [233, 591] on select "Holiday Injury Other reason" at bounding box center [487, 609] width 510 height 36
click at [314, 705] on input at bounding box center [535, 706] width 607 height 38
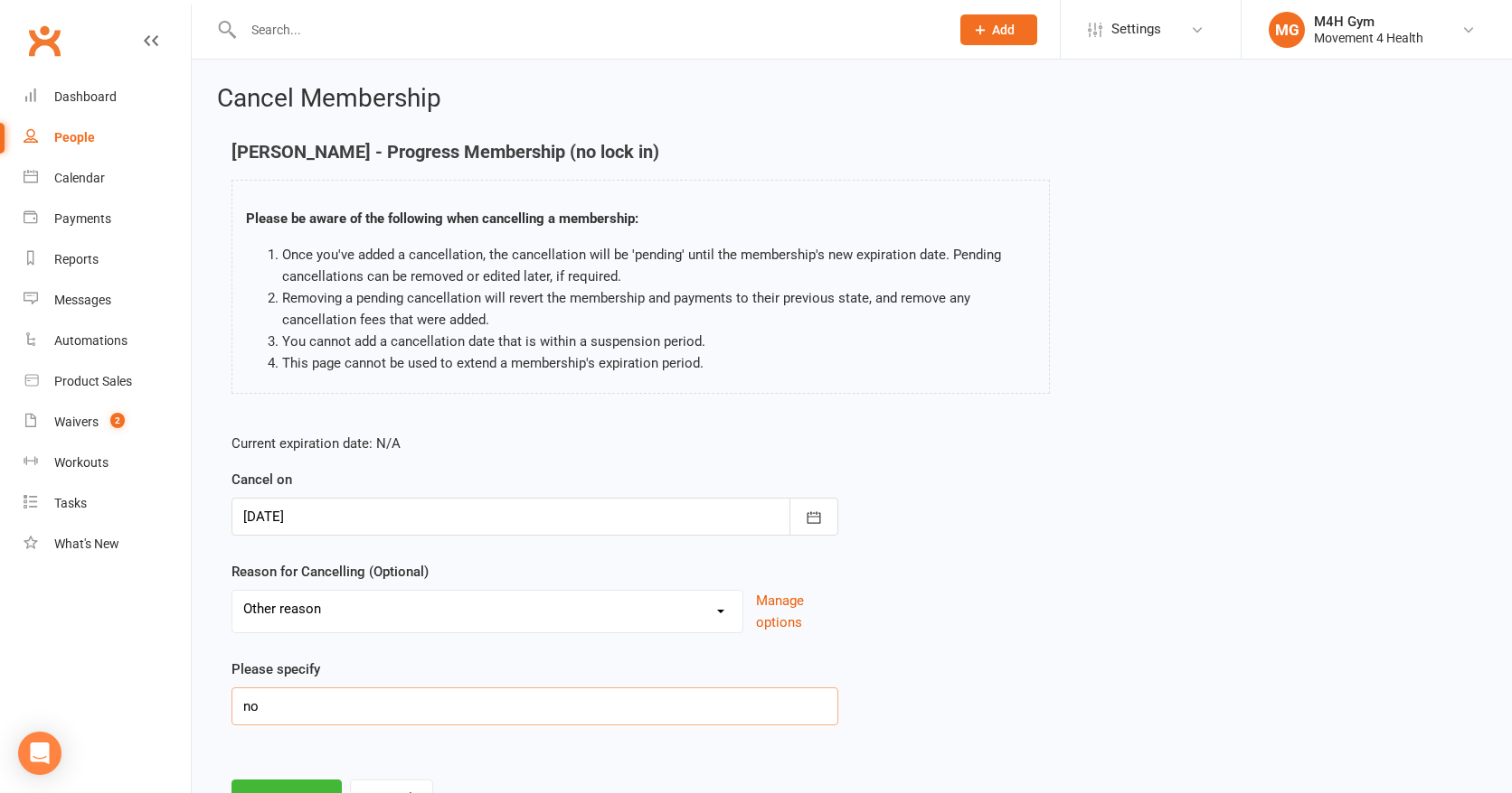
type input "n"
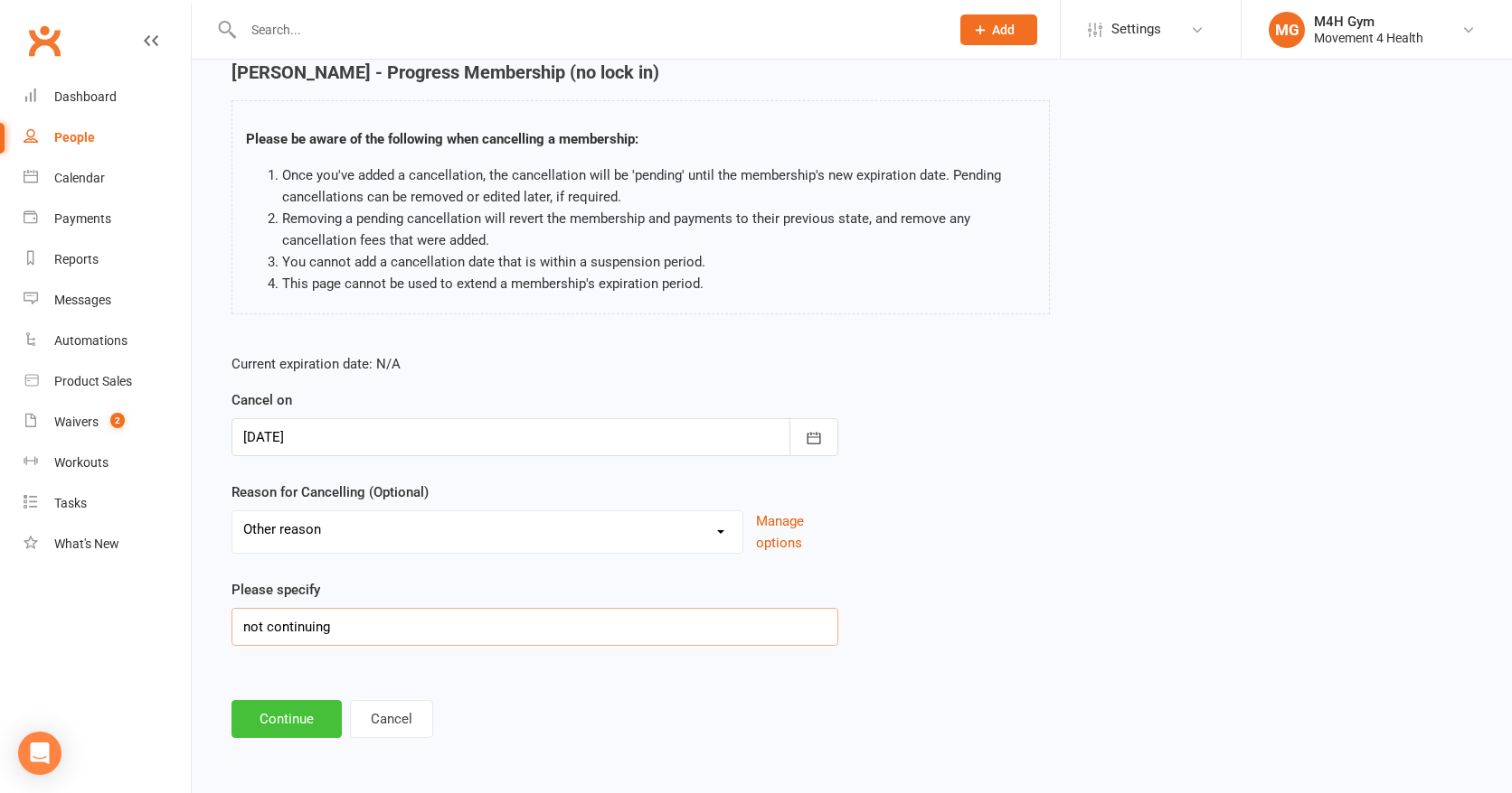
type input "not continuing"
click at [262, 707] on button "Continue" at bounding box center [287, 719] width 110 height 38
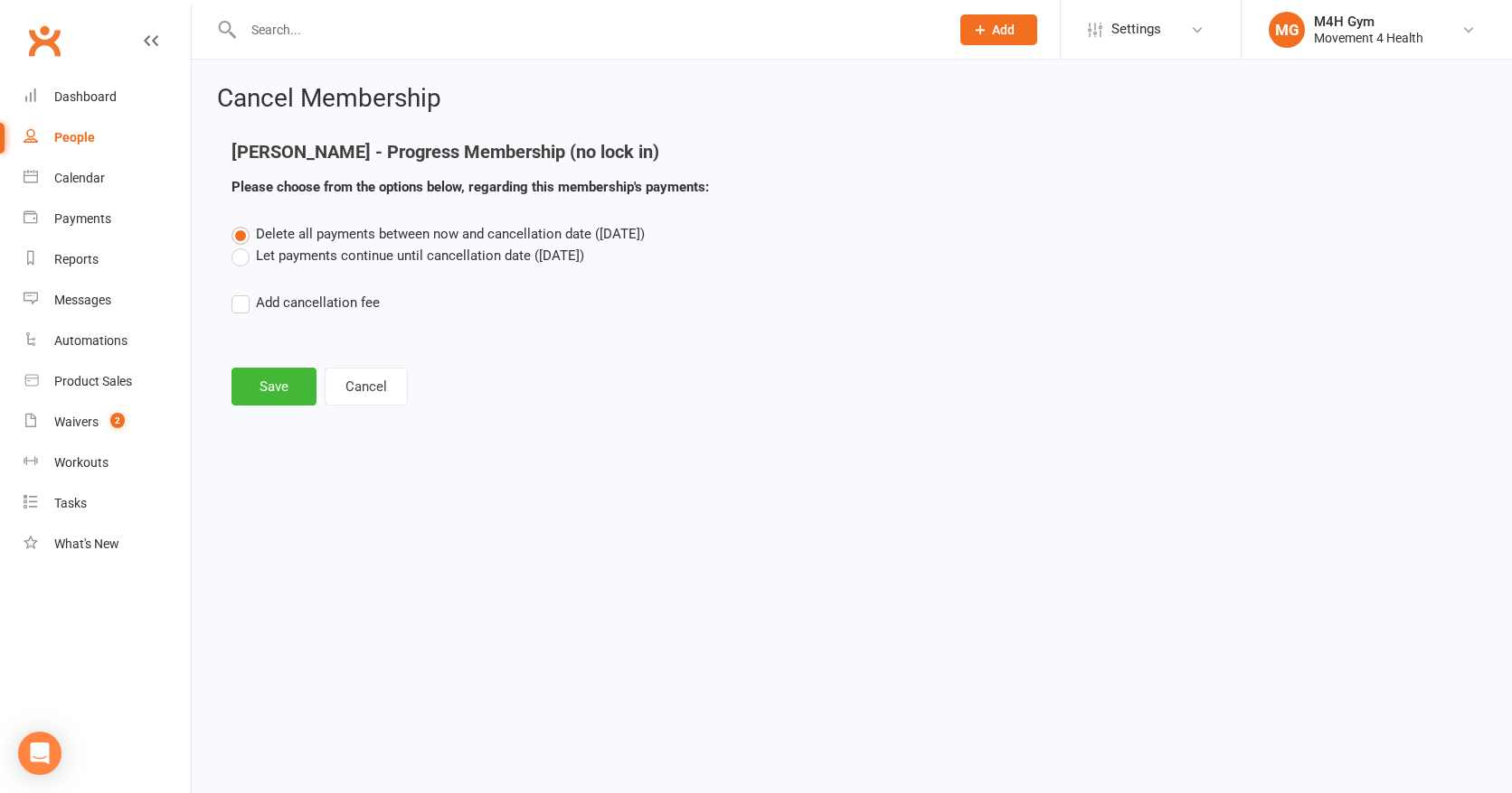
scroll to position [0, 0]
click at [262, 397] on button "Save" at bounding box center [274, 386] width 85 height 38
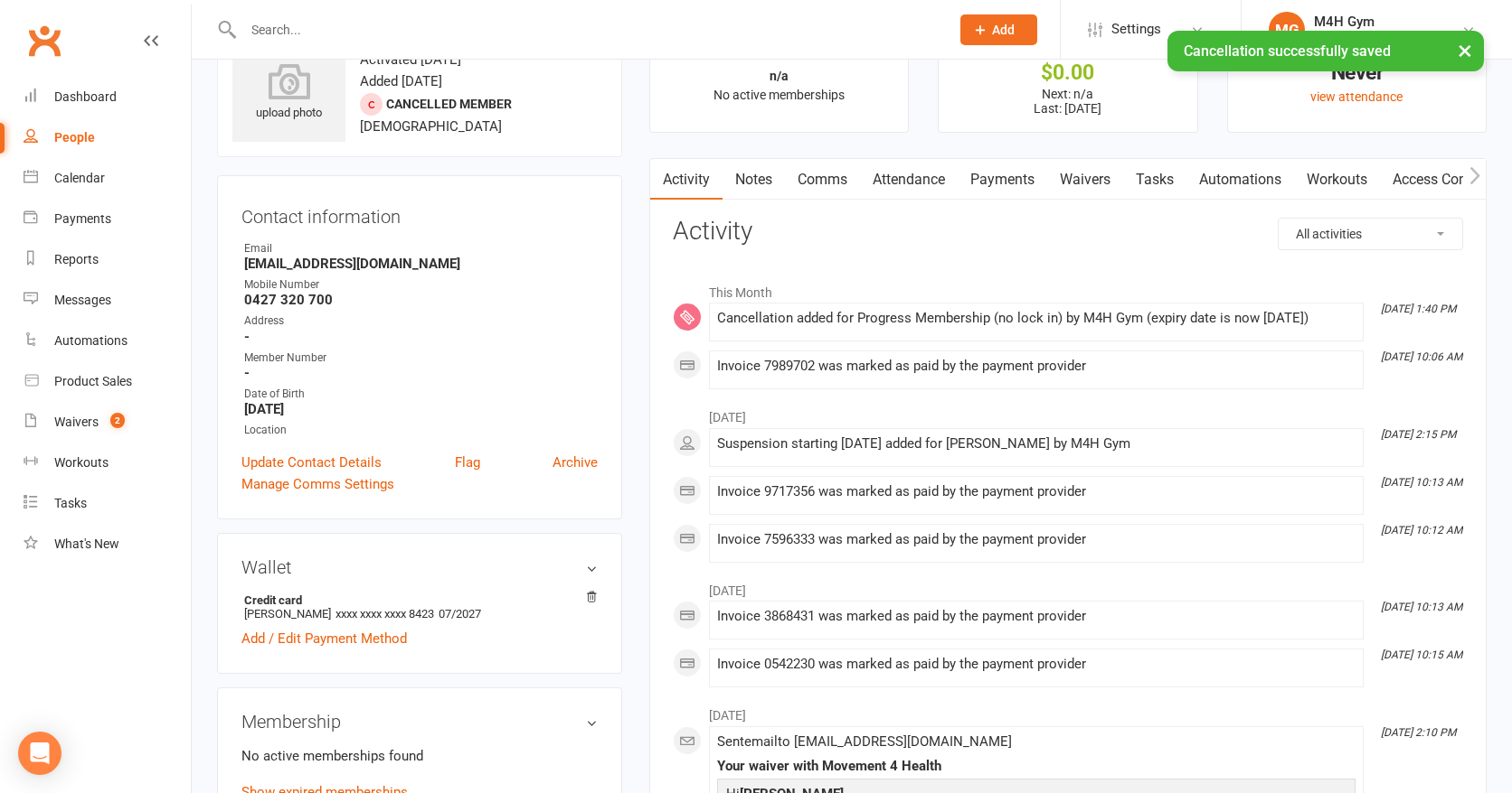
scroll to position [76, 0]
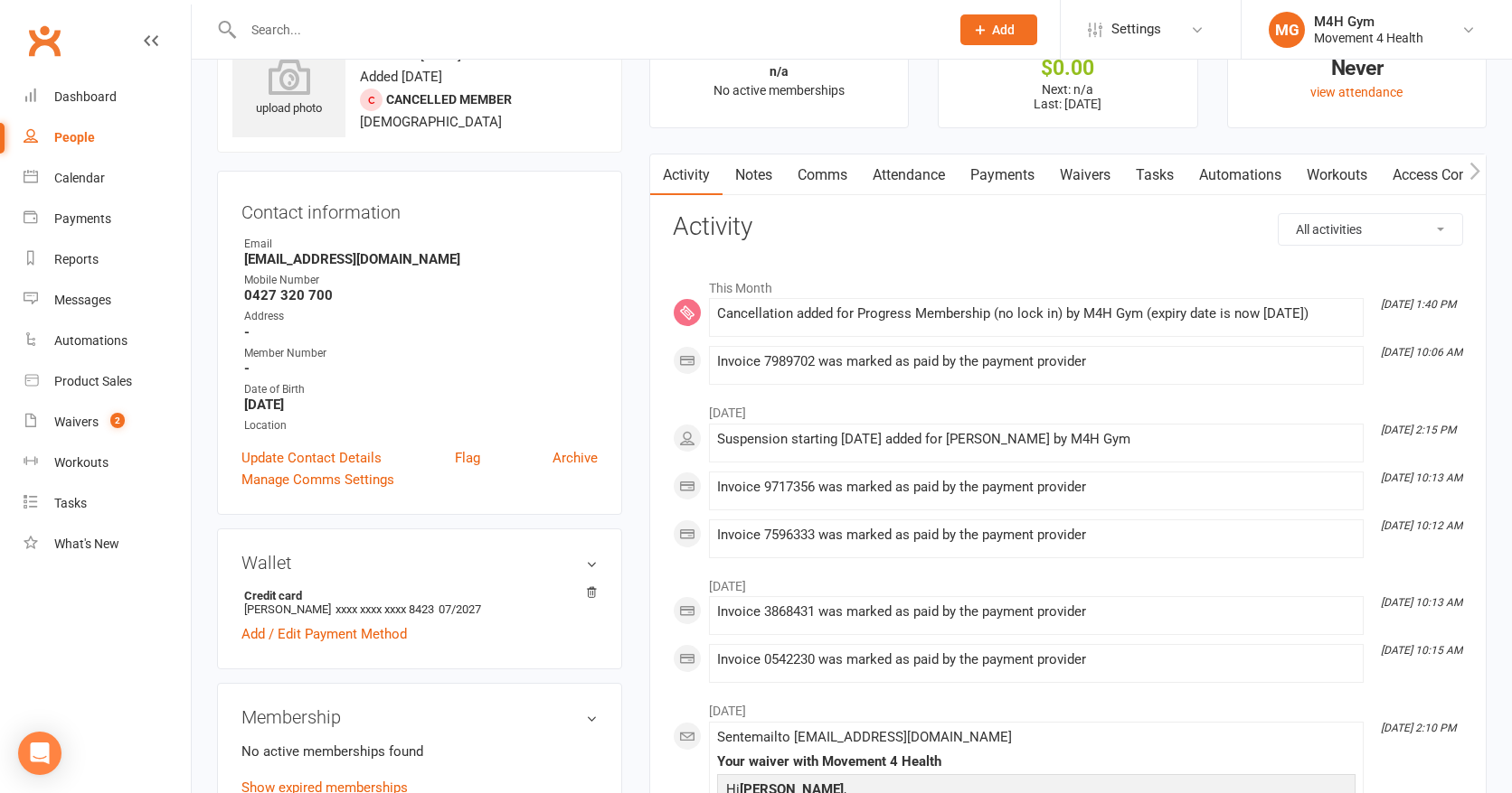
click at [1005, 162] on link "Payments" at bounding box center [1001, 175] width 90 height 41
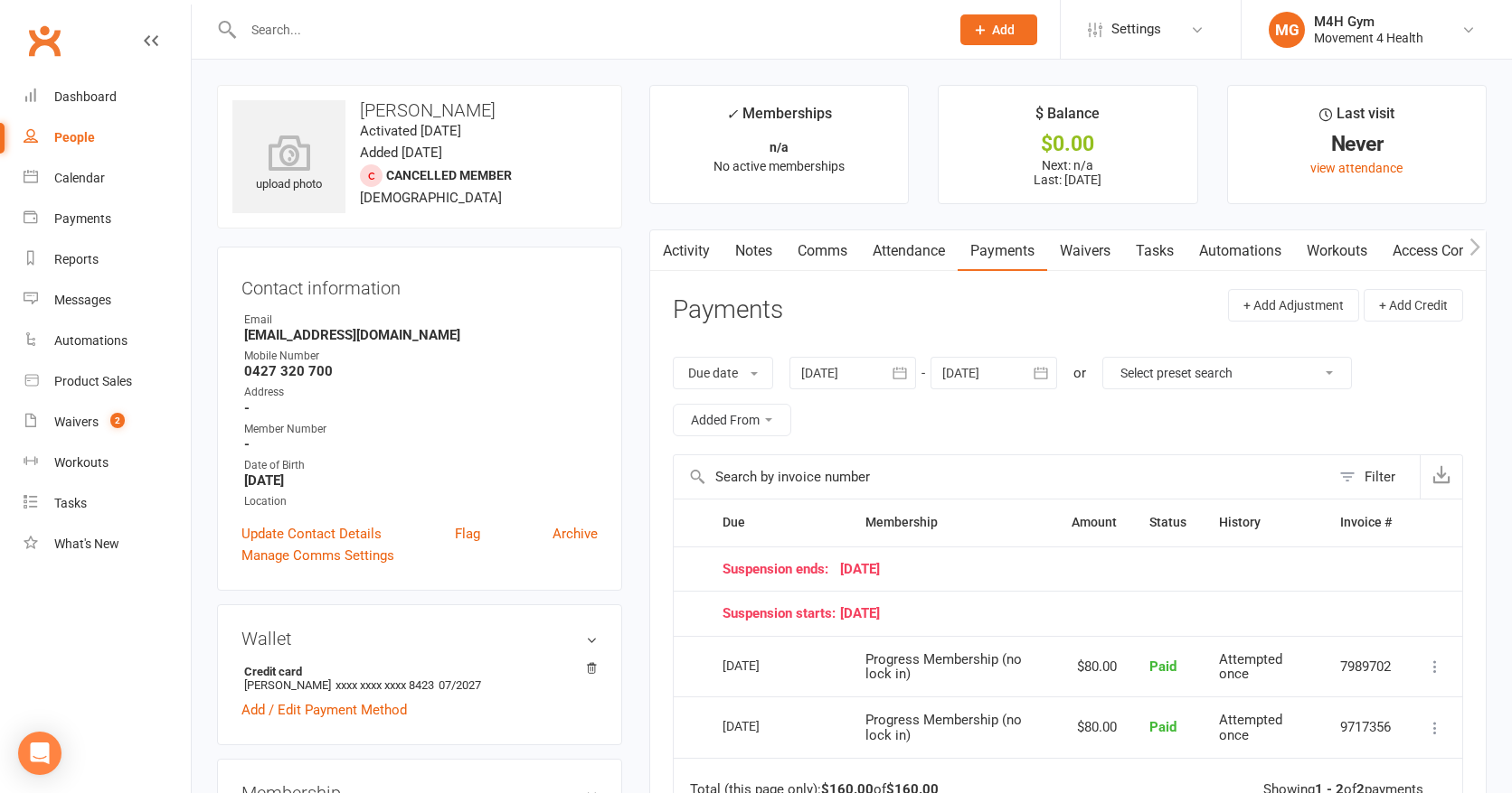
click at [369, 20] on input "text" at bounding box center [586, 30] width 699 height 26
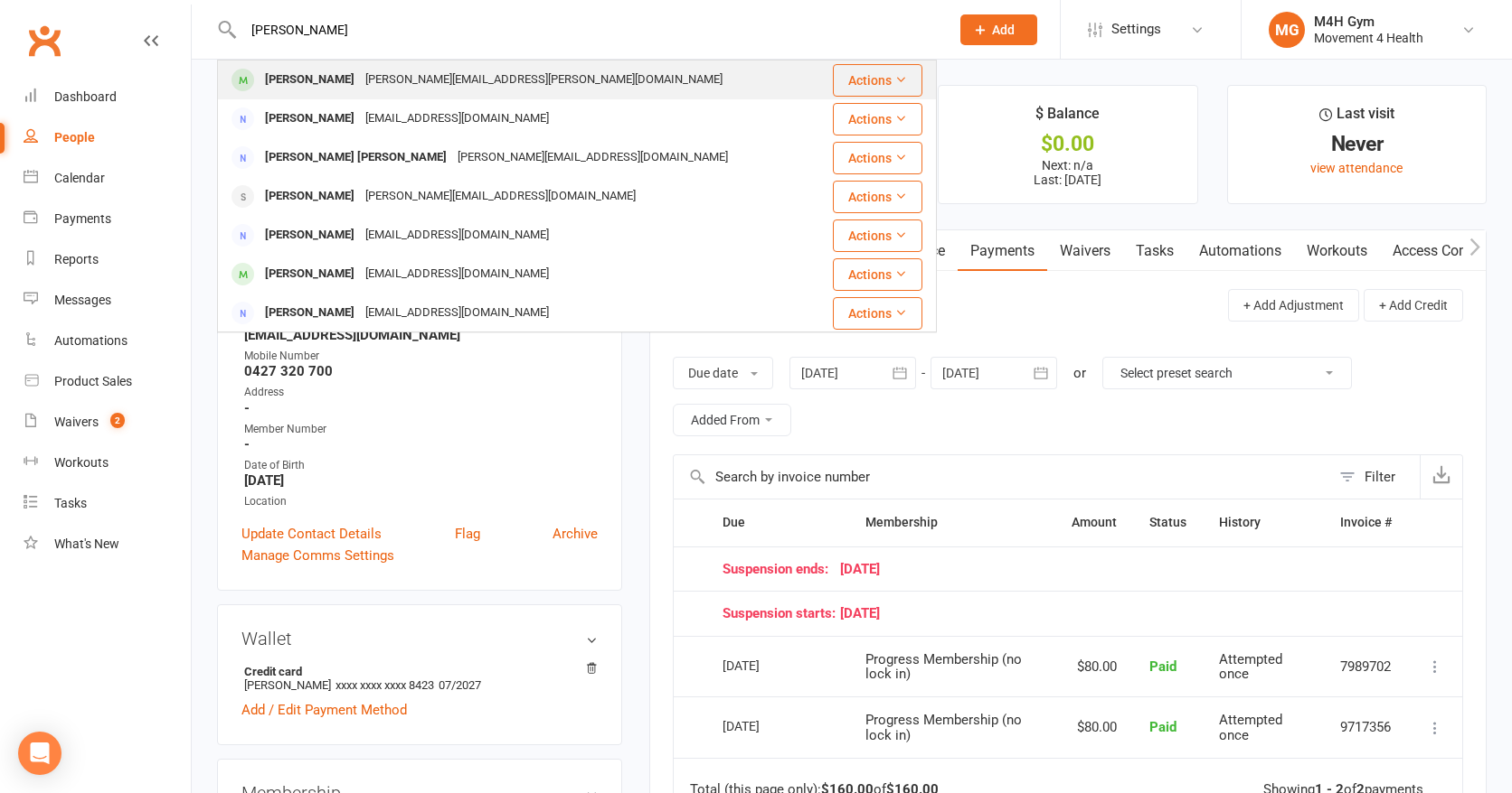
type input "[PERSON_NAME]"
click at [378, 71] on div "[PERSON_NAME][EMAIL_ADDRESS][PERSON_NAME][DOMAIN_NAME]" at bounding box center [543, 80] width 368 height 27
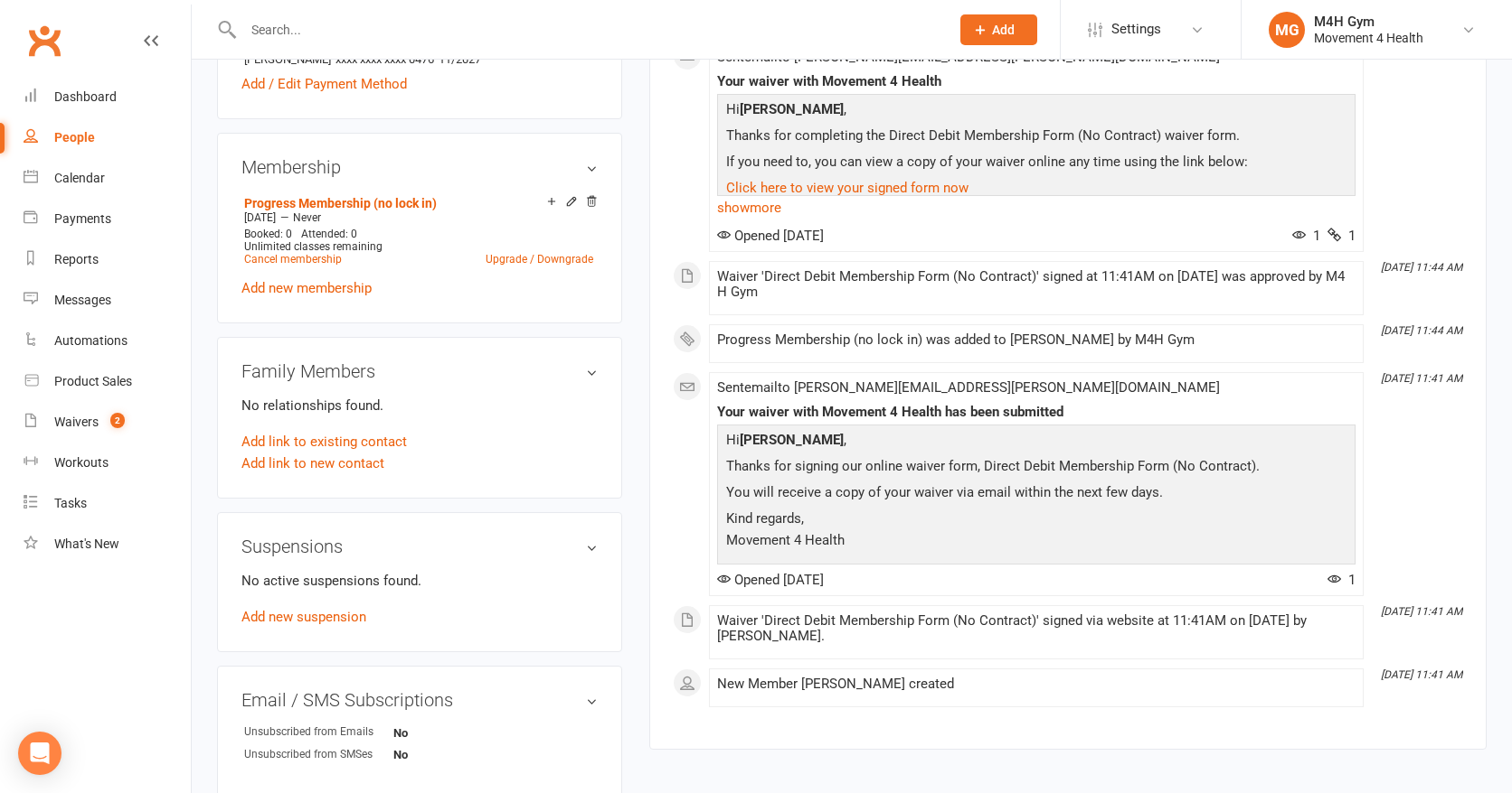
scroll to position [653, 0]
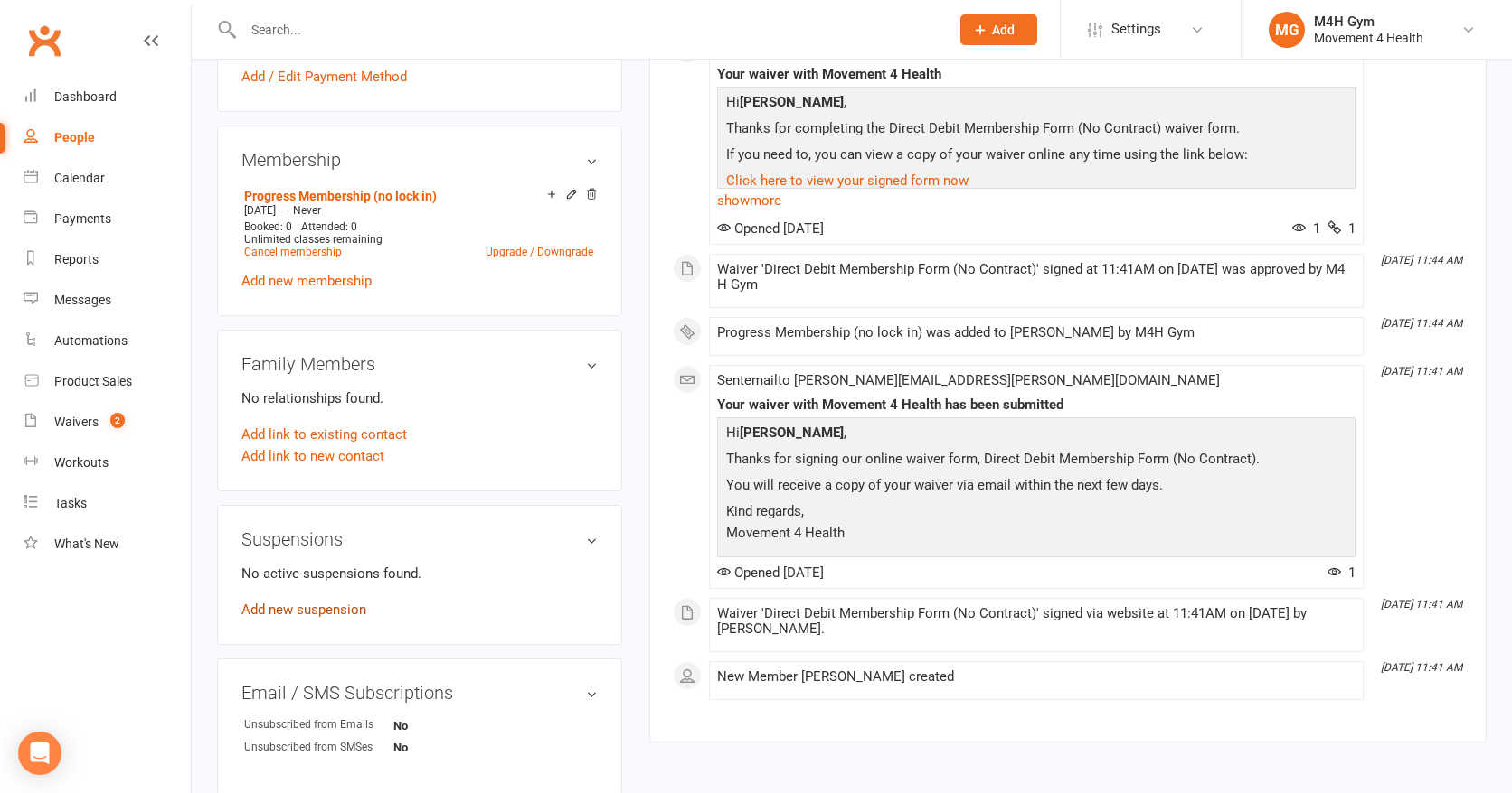
click at [303, 602] on link "Add new suspension" at bounding box center [304, 610] width 125 height 17
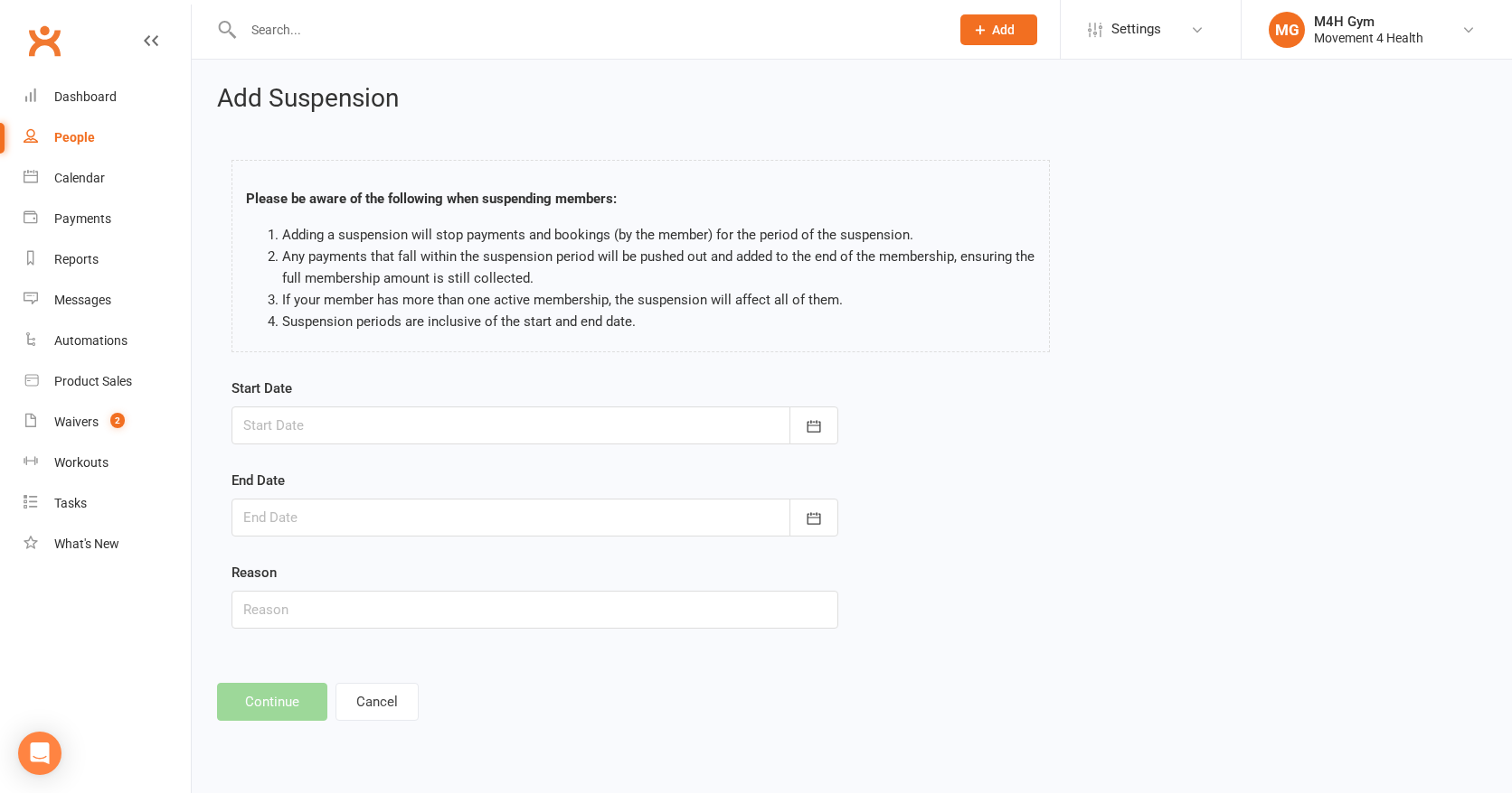
click at [345, 428] on div at bounding box center [535, 426] width 607 height 38
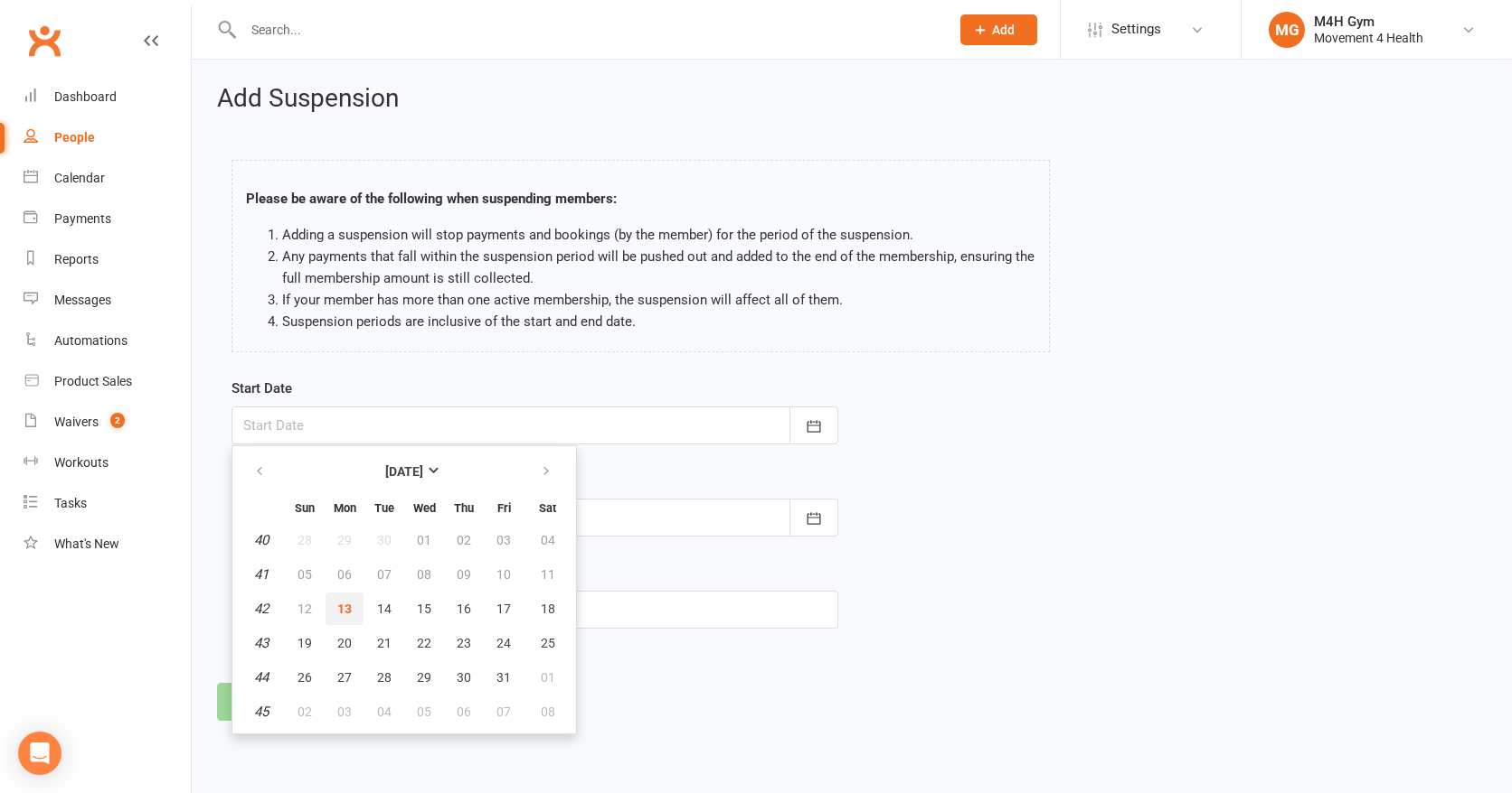
click at [340, 602] on span "13" at bounding box center [344, 609] width 15 height 15
type input "[DATE]"
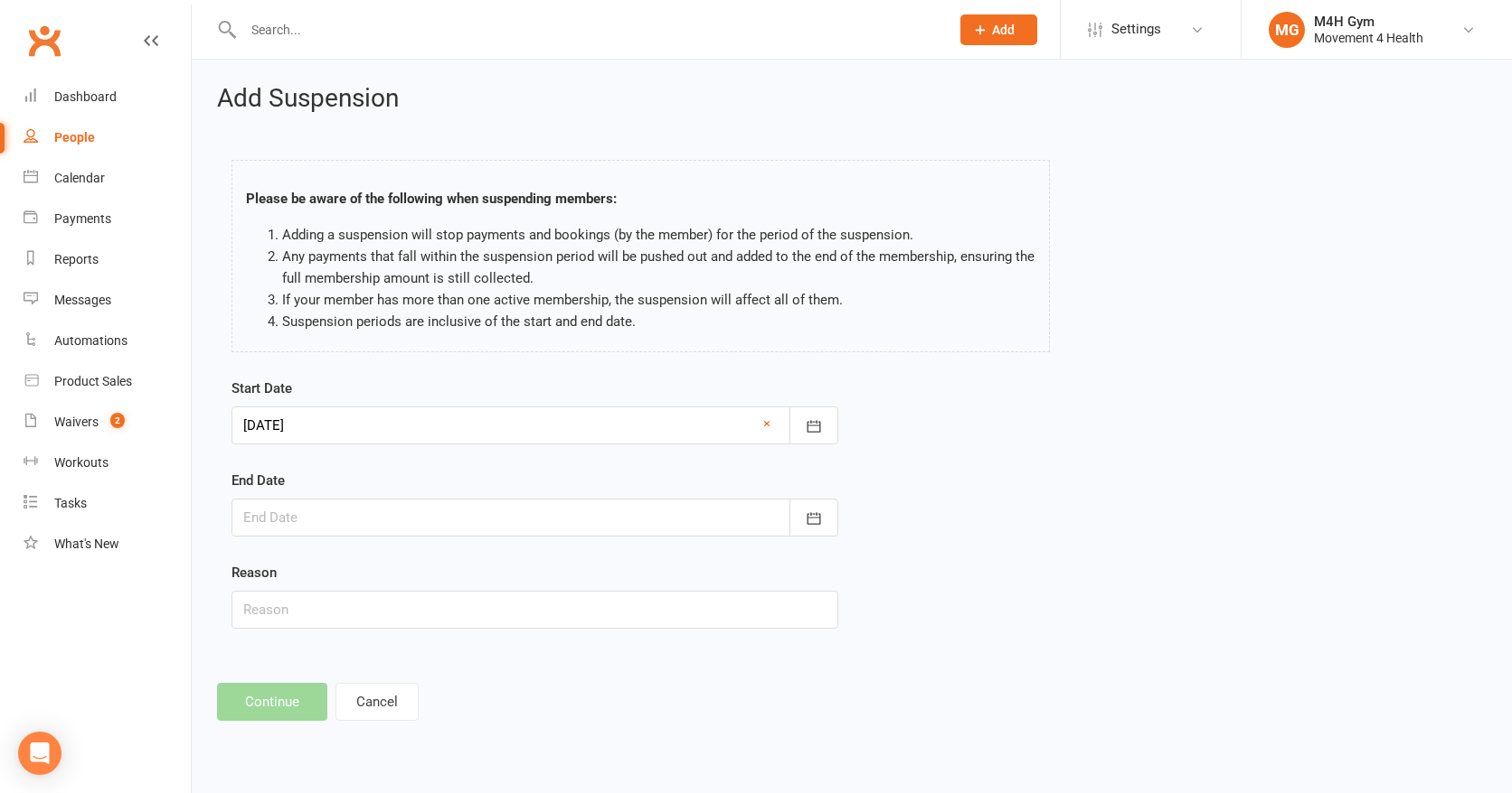
click at [349, 510] on div at bounding box center [535, 517] width 607 height 38
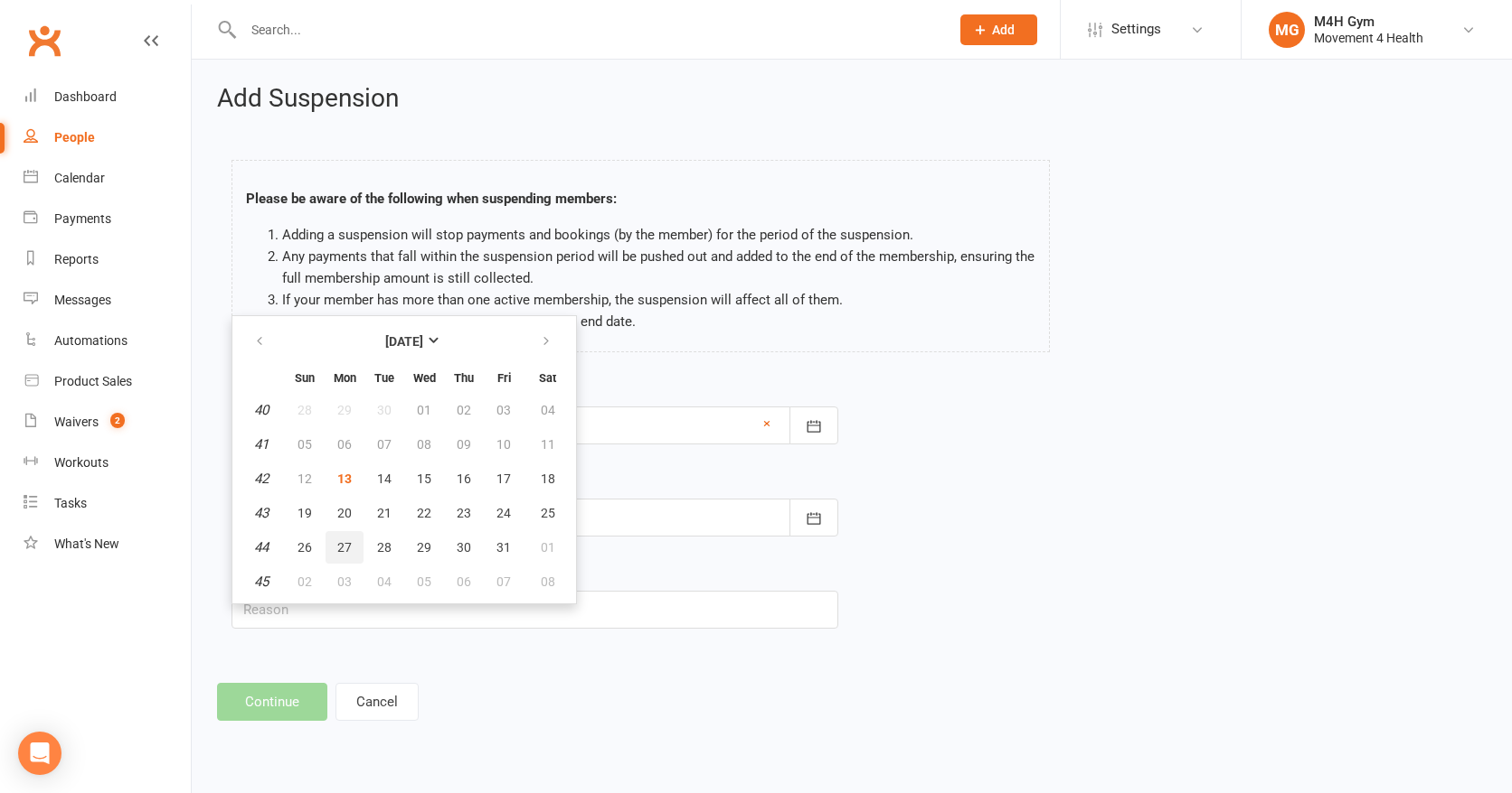
click at [341, 547] on span "27" at bounding box center [344, 548] width 15 height 15
type input "[DATE]"
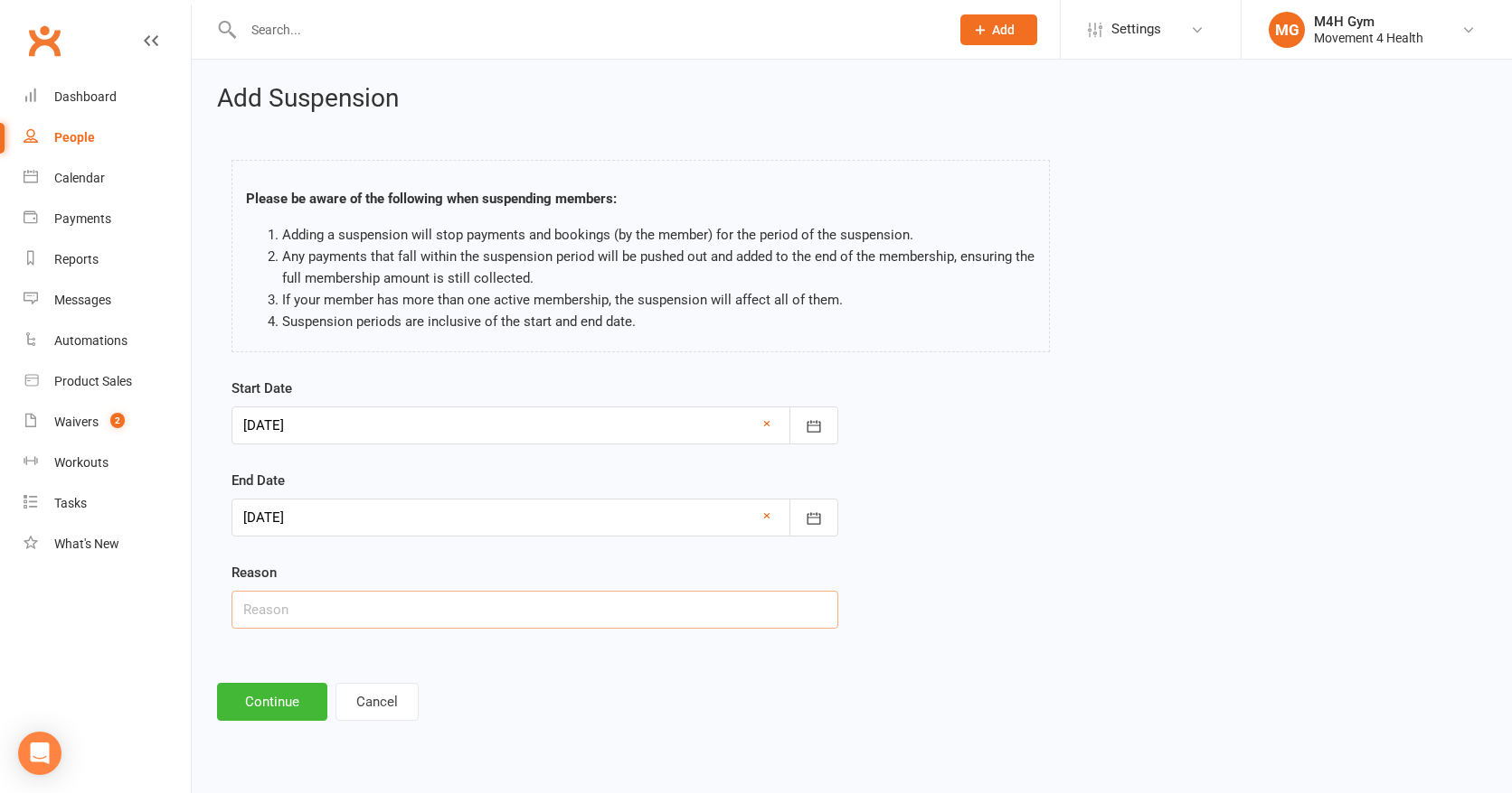
click at [315, 609] on input "text" at bounding box center [535, 610] width 607 height 38
type input "J"
type input "Holiday"
click at [252, 716] on button "Continue" at bounding box center [272, 702] width 110 height 38
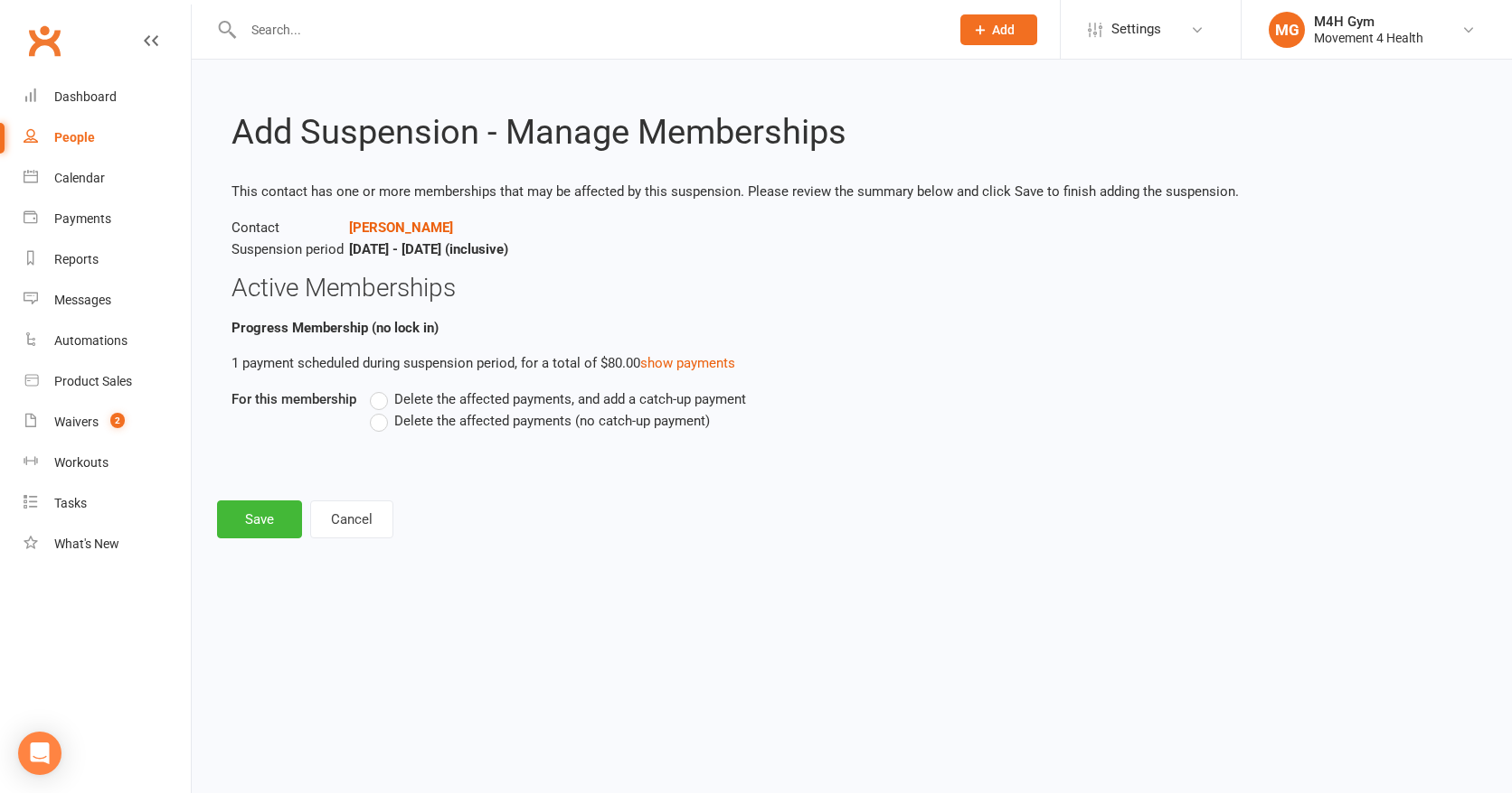
click at [438, 422] on span "Delete the affected payments (no catch-up payment)" at bounding box center [552, 419] width 315 height 19
click at [381, 410] on input "Delete the affected payments (no catch-up payment)" at bounding box center [376, 410] width 12 height 0
click at [242, 527] on button "Save" at bounding box center [259, 519] width 85 height 38
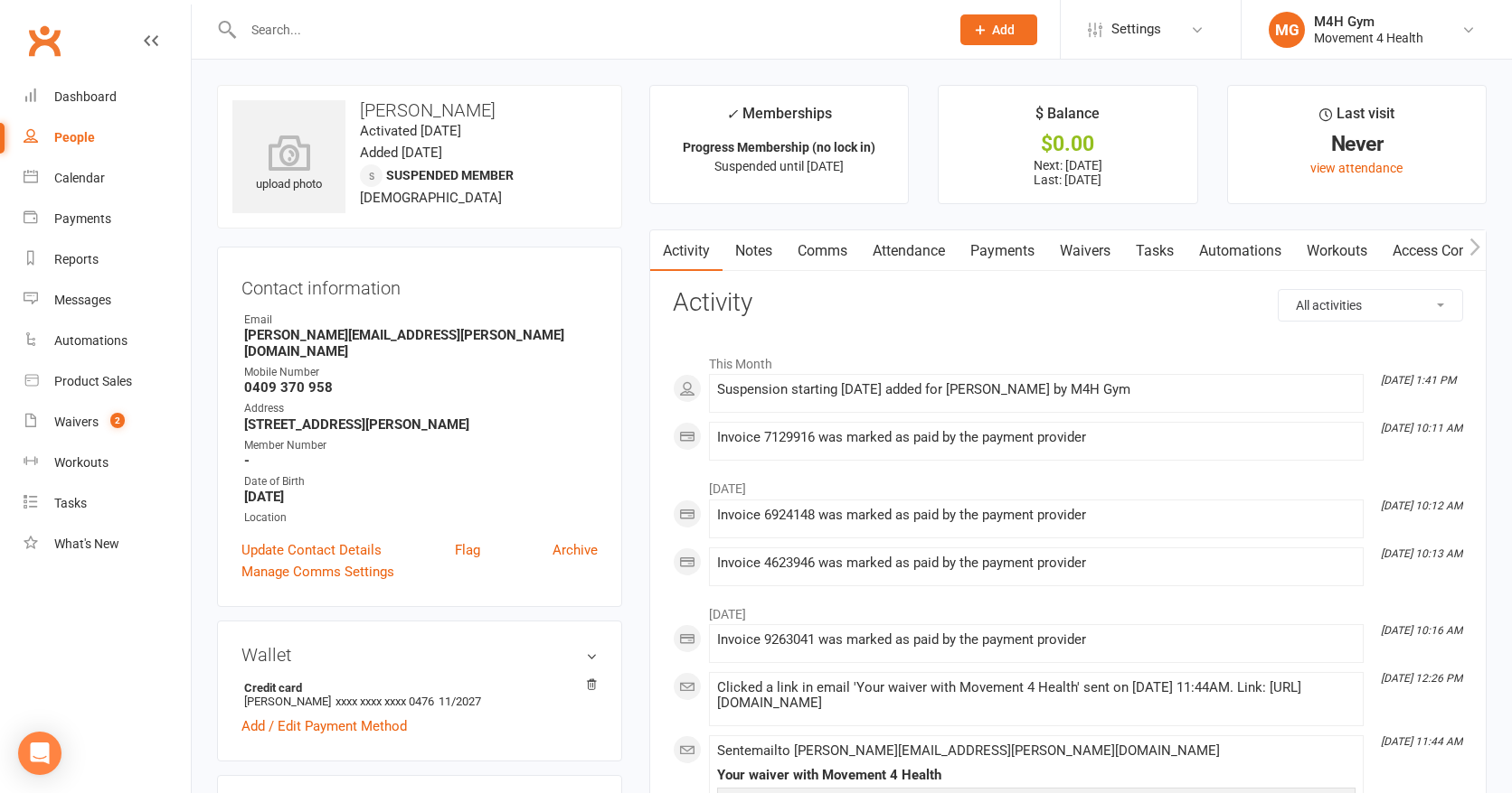
drag, startPoint x: 362, startPoint y: 107, endPoint x: 497, endPoint y: 104, distance: 135.0
click at [498, 104] on h3 "[PERSON_NAME]" at bounding box center [420, 110] width 375 height 20
copy h3 "[PERSON_NAME]"
click at [311, 33] on input "text" at bounding box center [586, 30] width 699 height 26
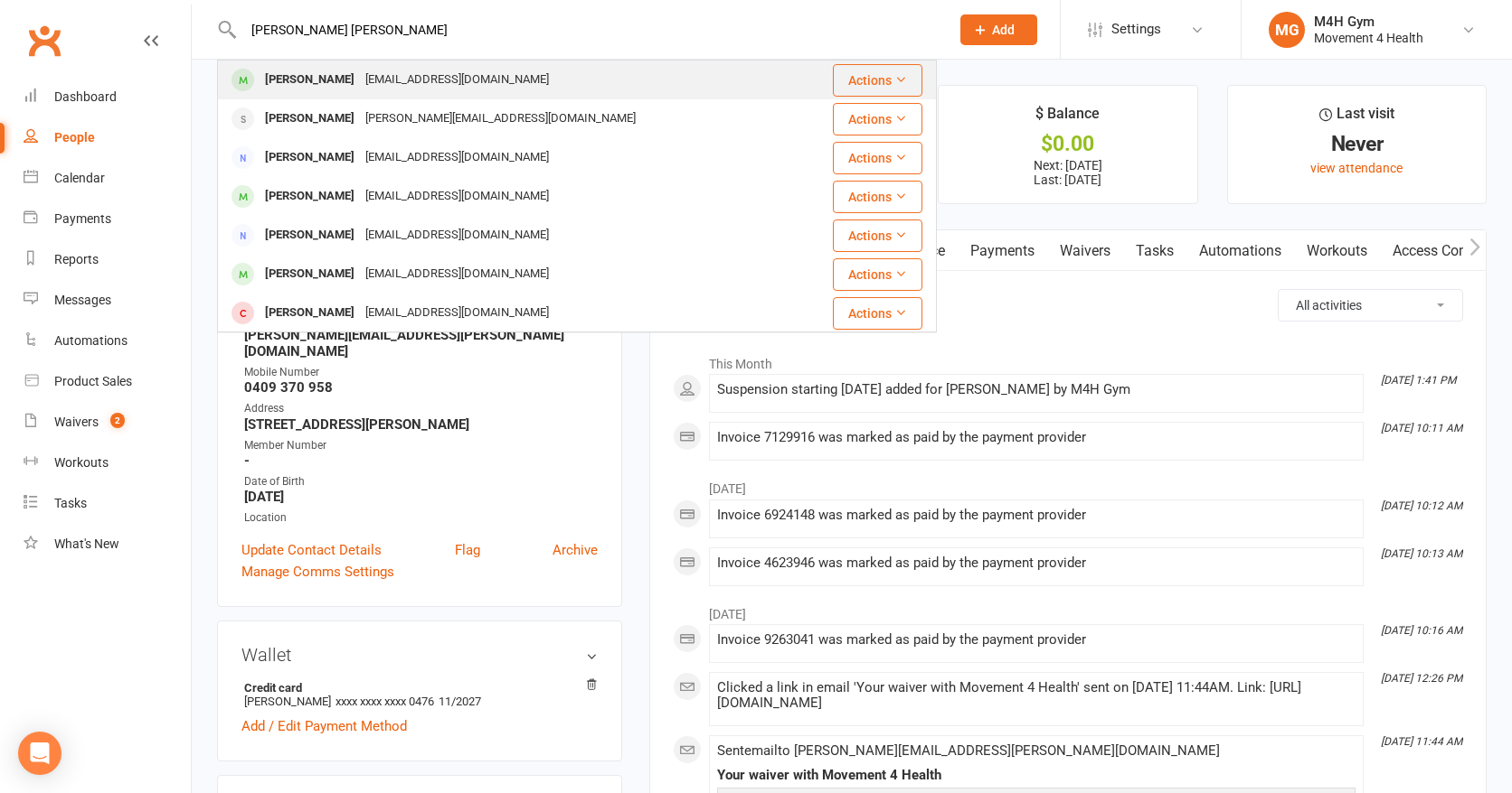
type input "[PERSON_NAME] [PERSON_NAME]"
click at [309, 87] on div "[PERSON_NAME]" at bounding box center [309, 80] width 101 height 27
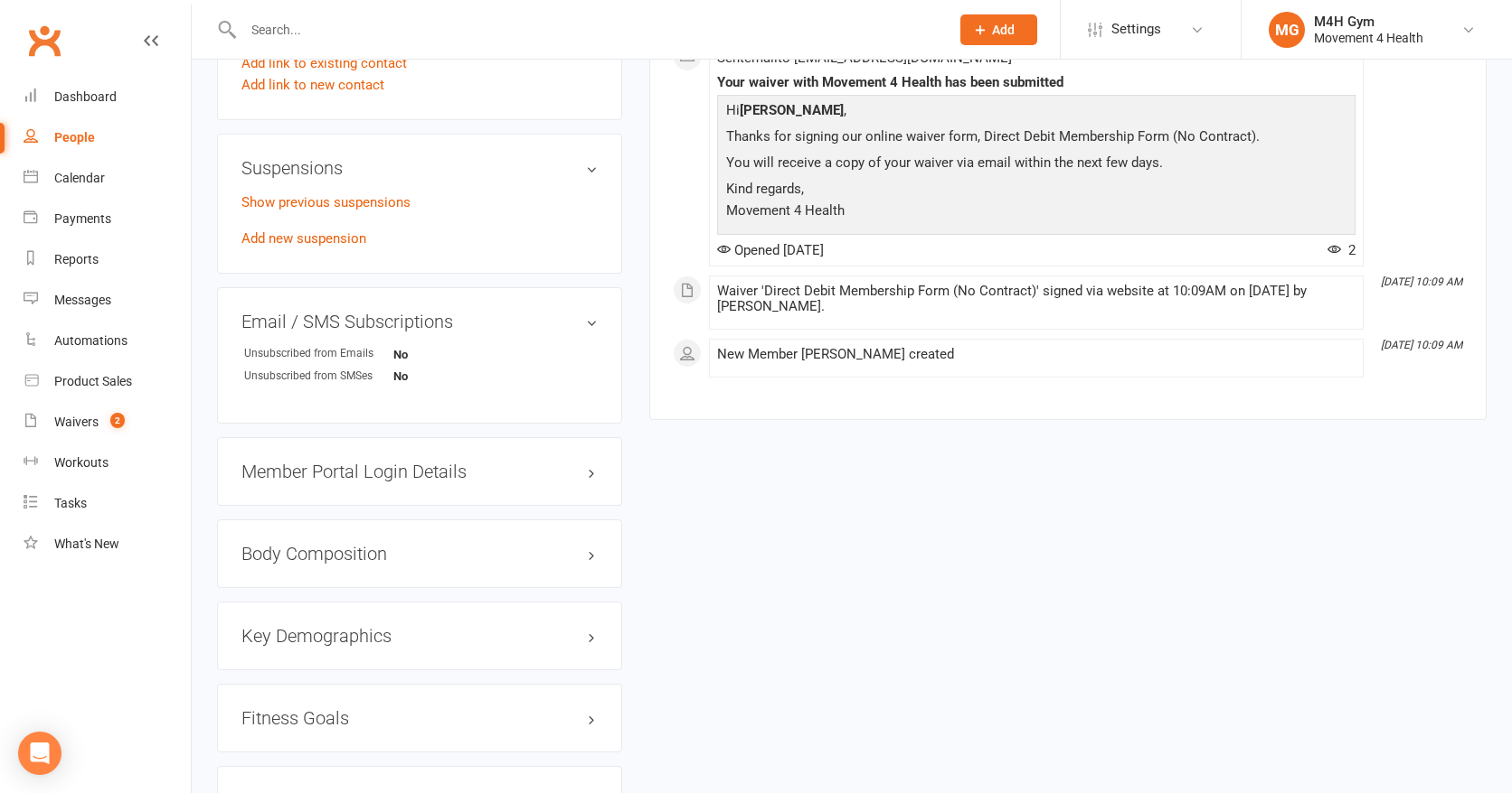
scroll to position [1008, 0]
click at [322, 205] on link "Show previous suspensions" at bounding box center [326, 203] width 170 height 17
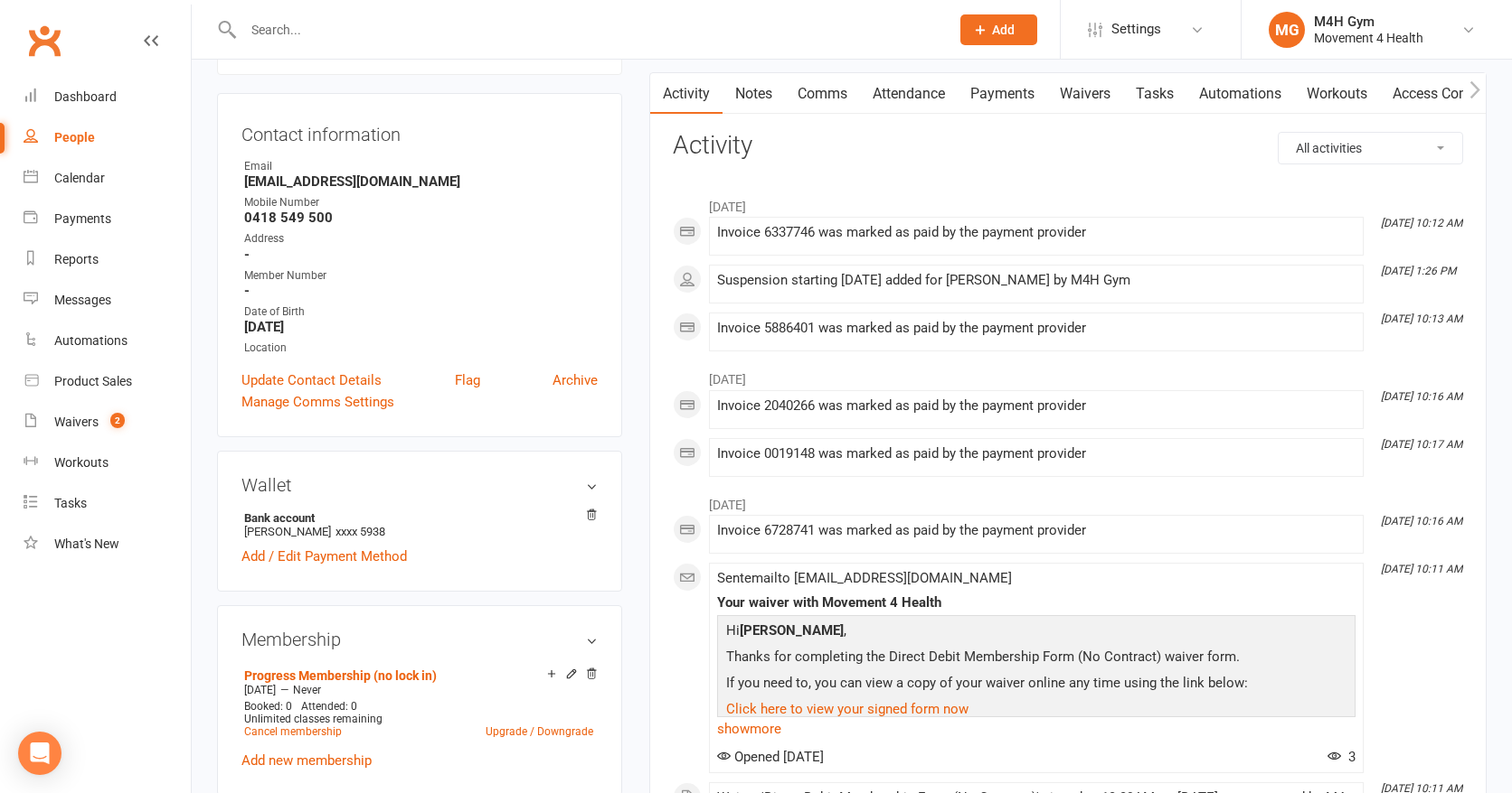
scroll to position [110, 0]
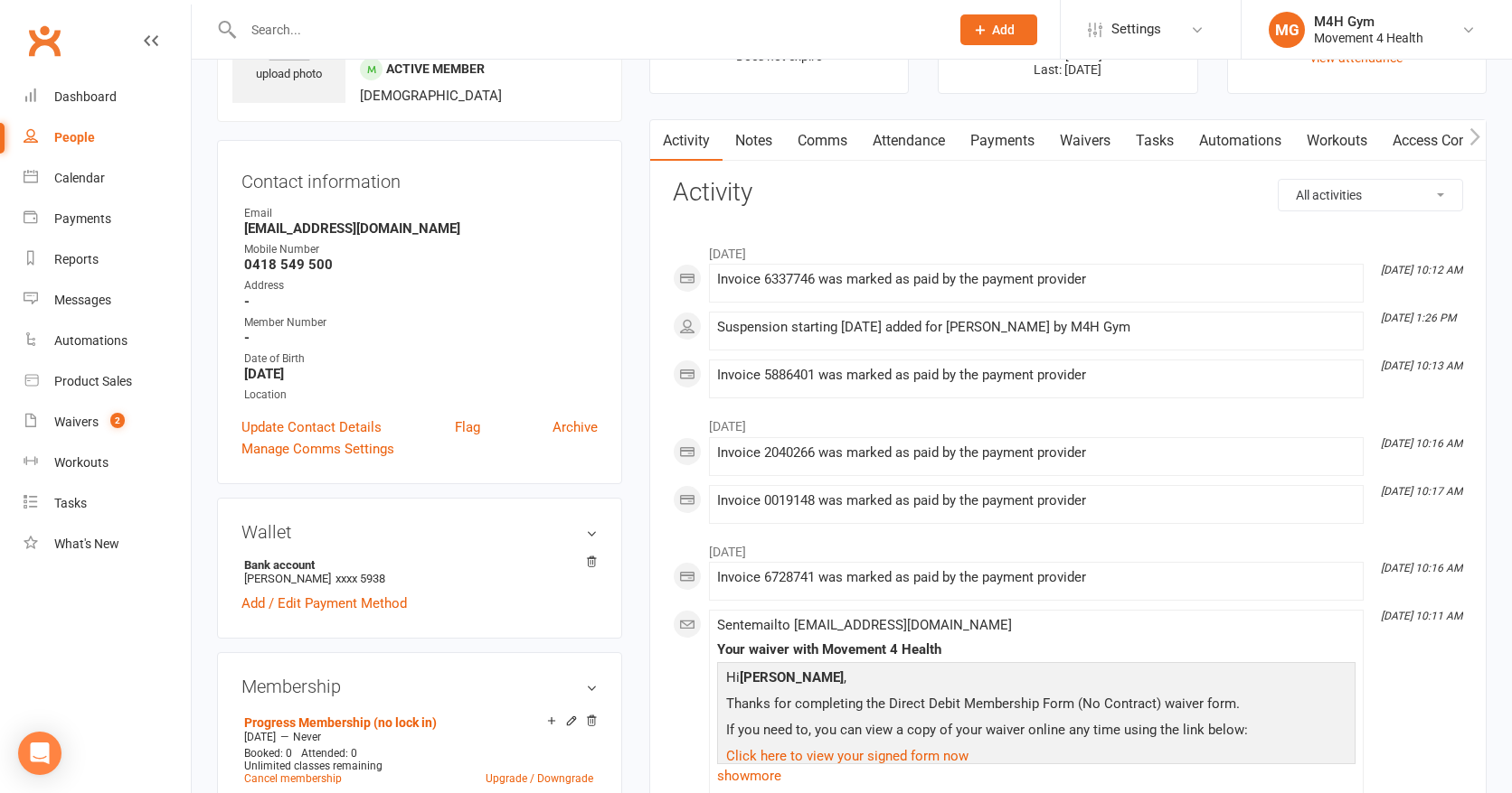
click at [989, 148] on link "Payments" at bounding box center [1001, 141] width 90 height 41
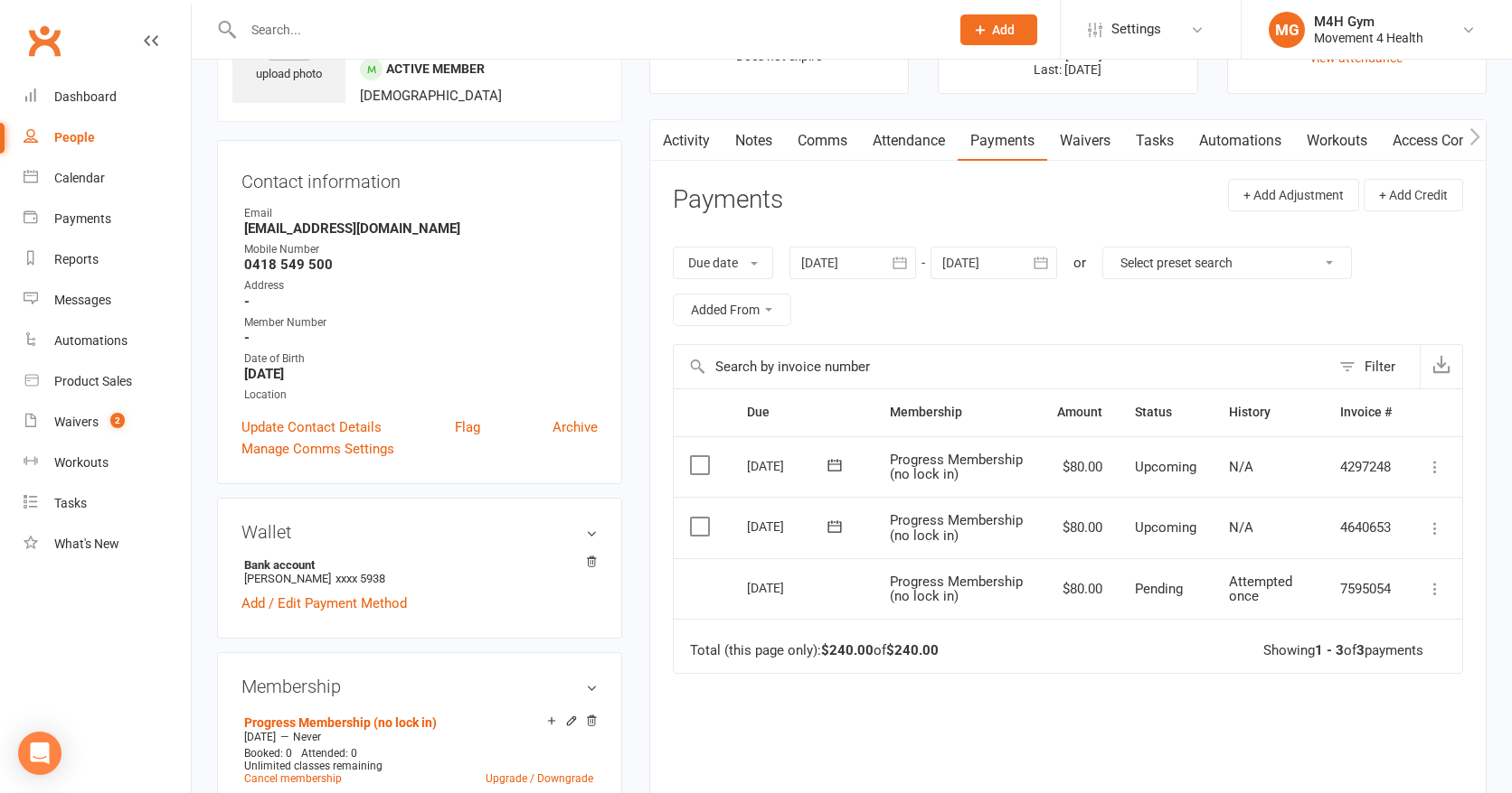
click at [1427, 533] on icon at bounding box center [1435, 528] width 18 height 18
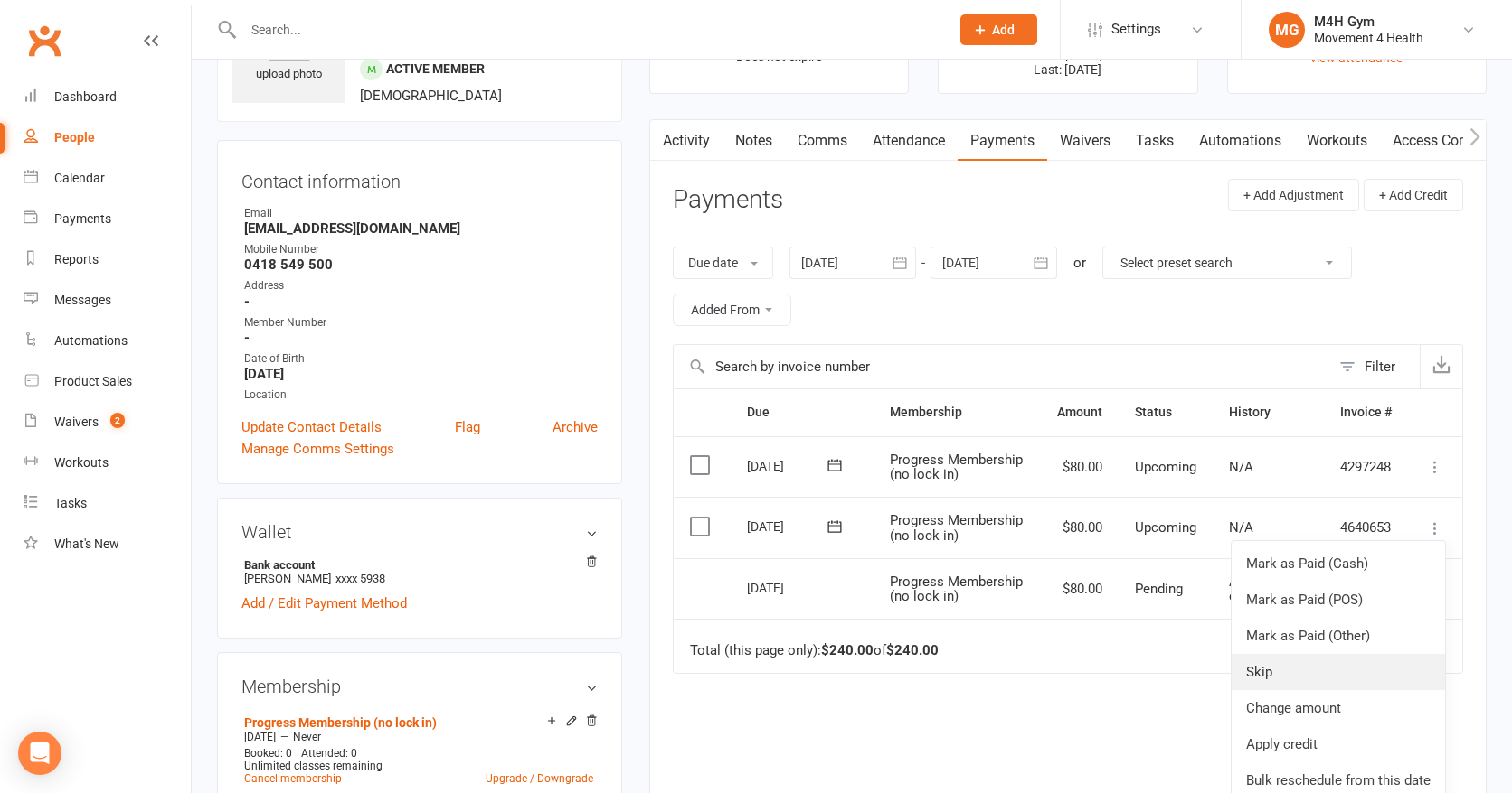
click at [1311, 666] on link "Skip" at bounding box center [1338, 672] width 213 height 36
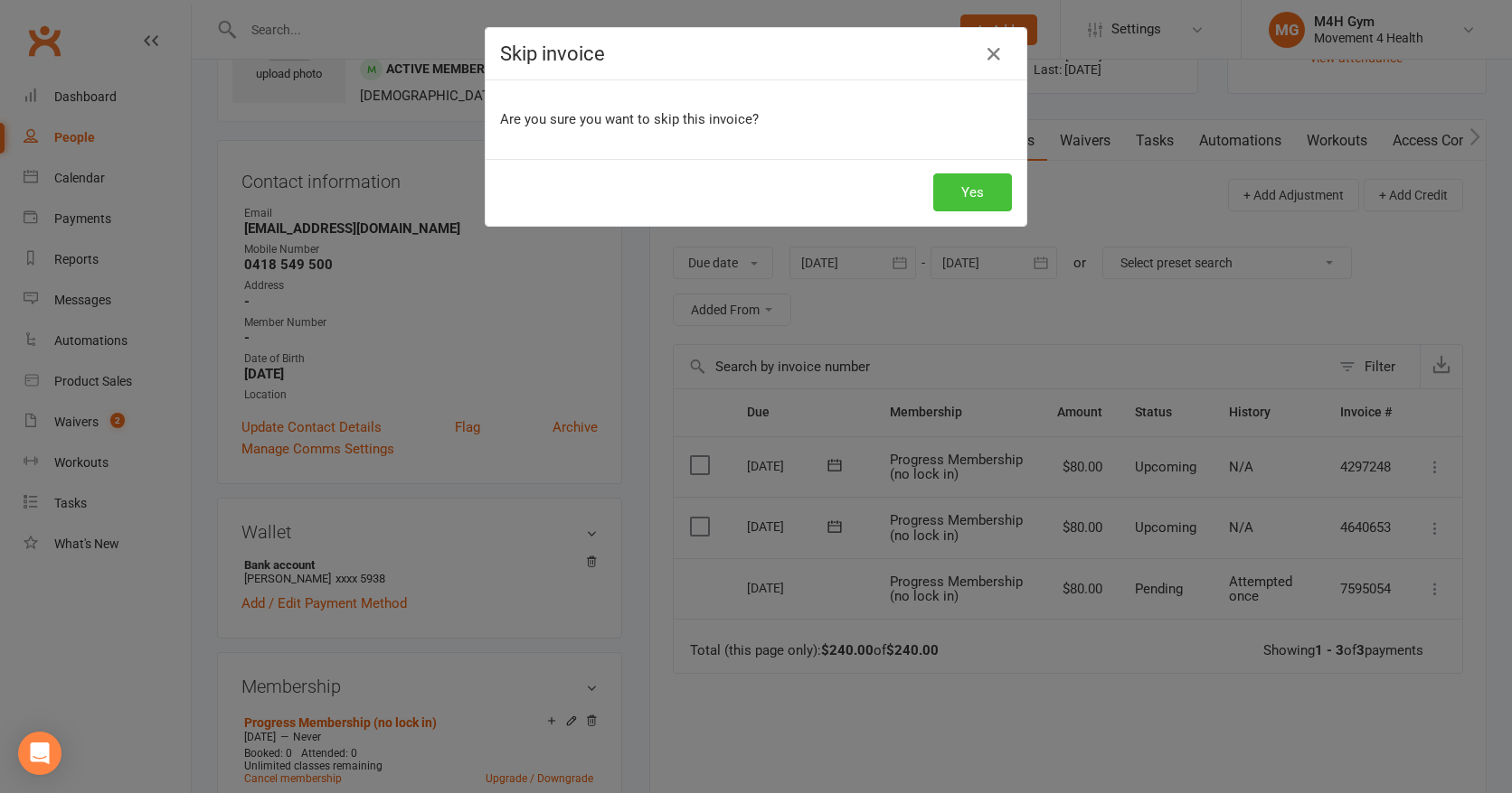
click at [977, 205] on button "Yes" at bounding box center [973, 192] width 79 height 38
